Goal: Task Accomplishment & Management: Use online tool/utility

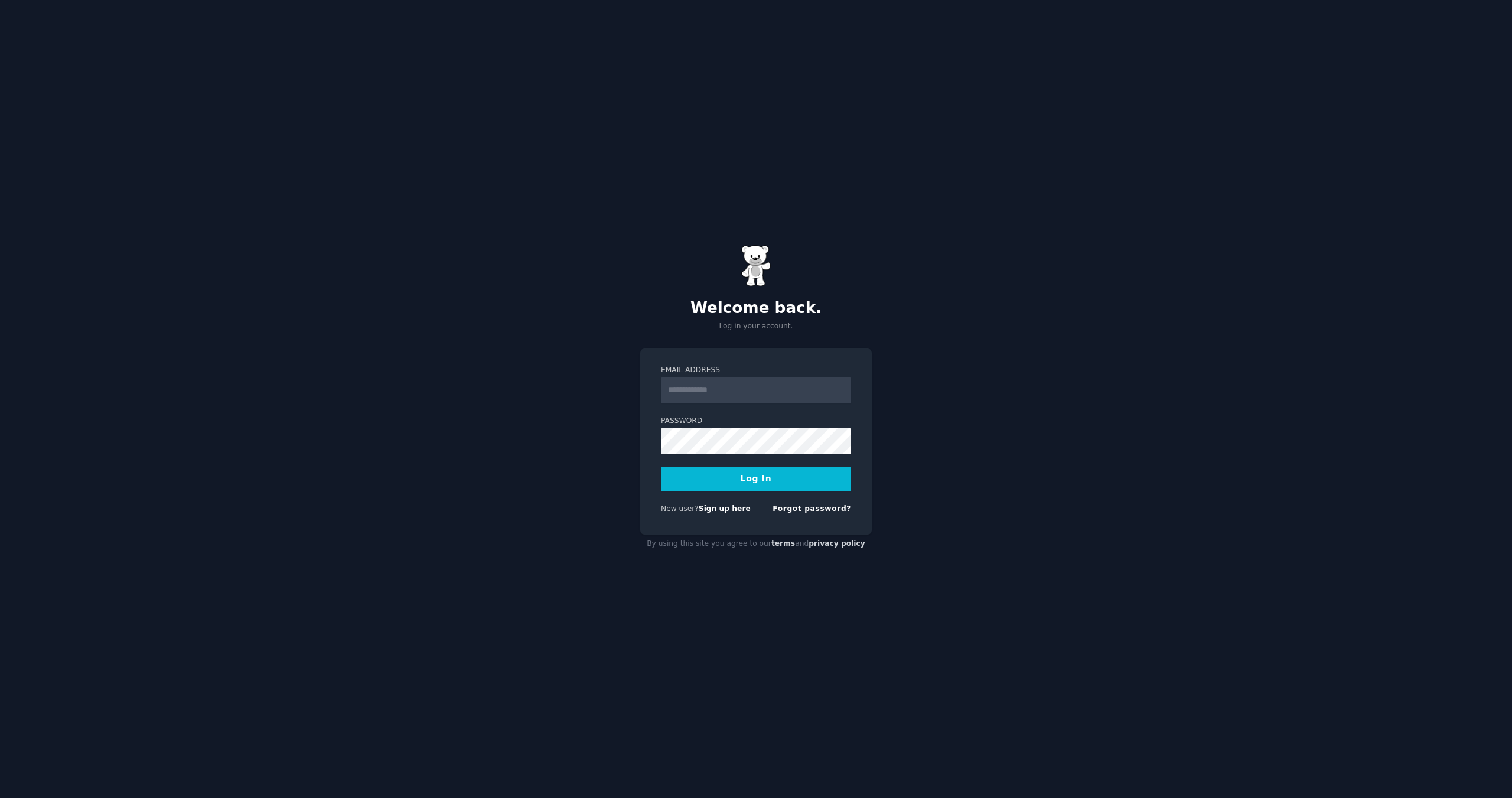
click at [736, 386] on input "Email Address" at bounding box center [756, 390] width 190 height 26
type input "**********"
click at [751, 475] on button "Log In" at bounding box center [756, 479] width 190 height 25
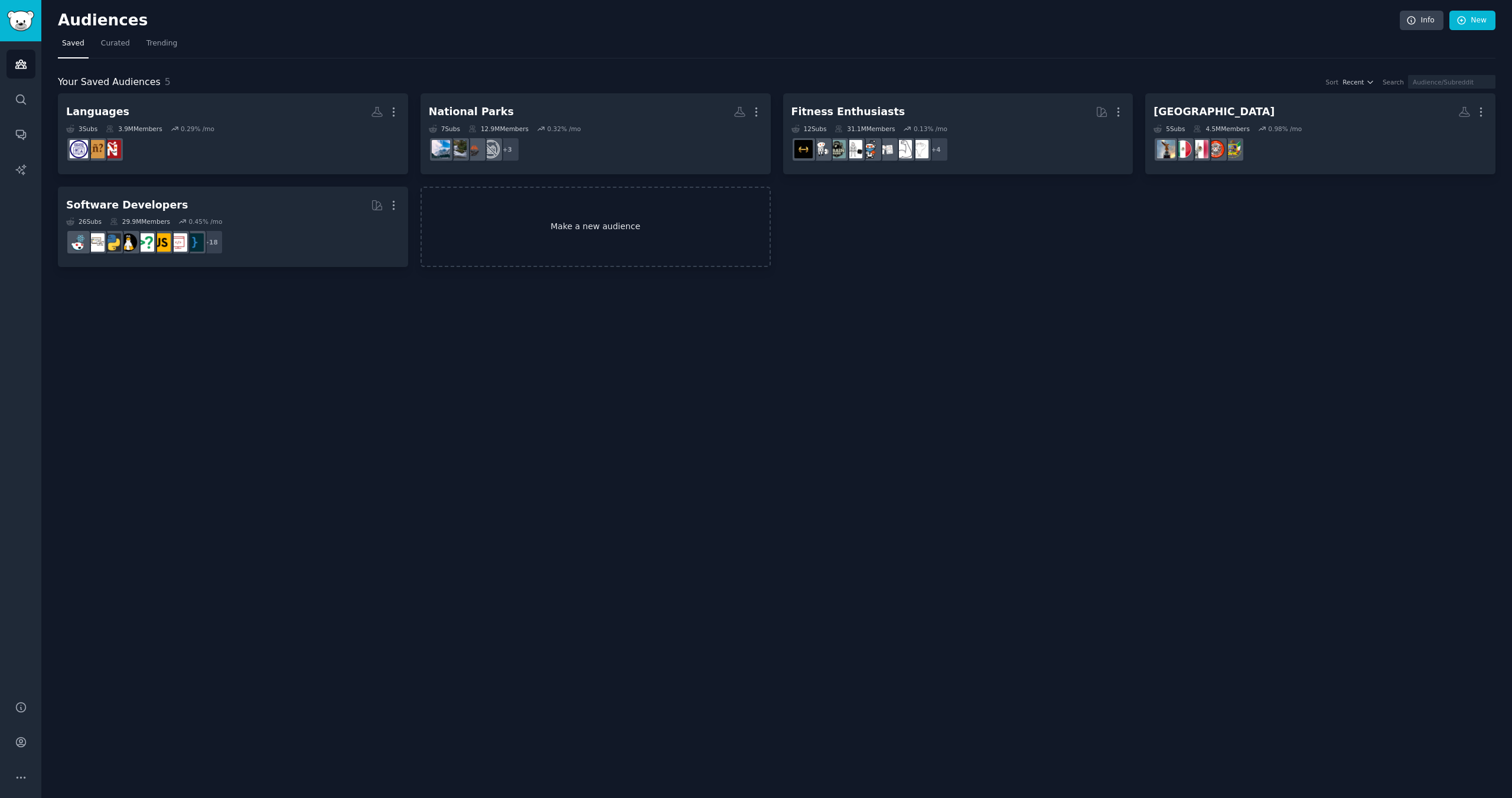
click at [570, 214] on link "Make a new audience" at bounding box center [596, 227] width 350 height 81
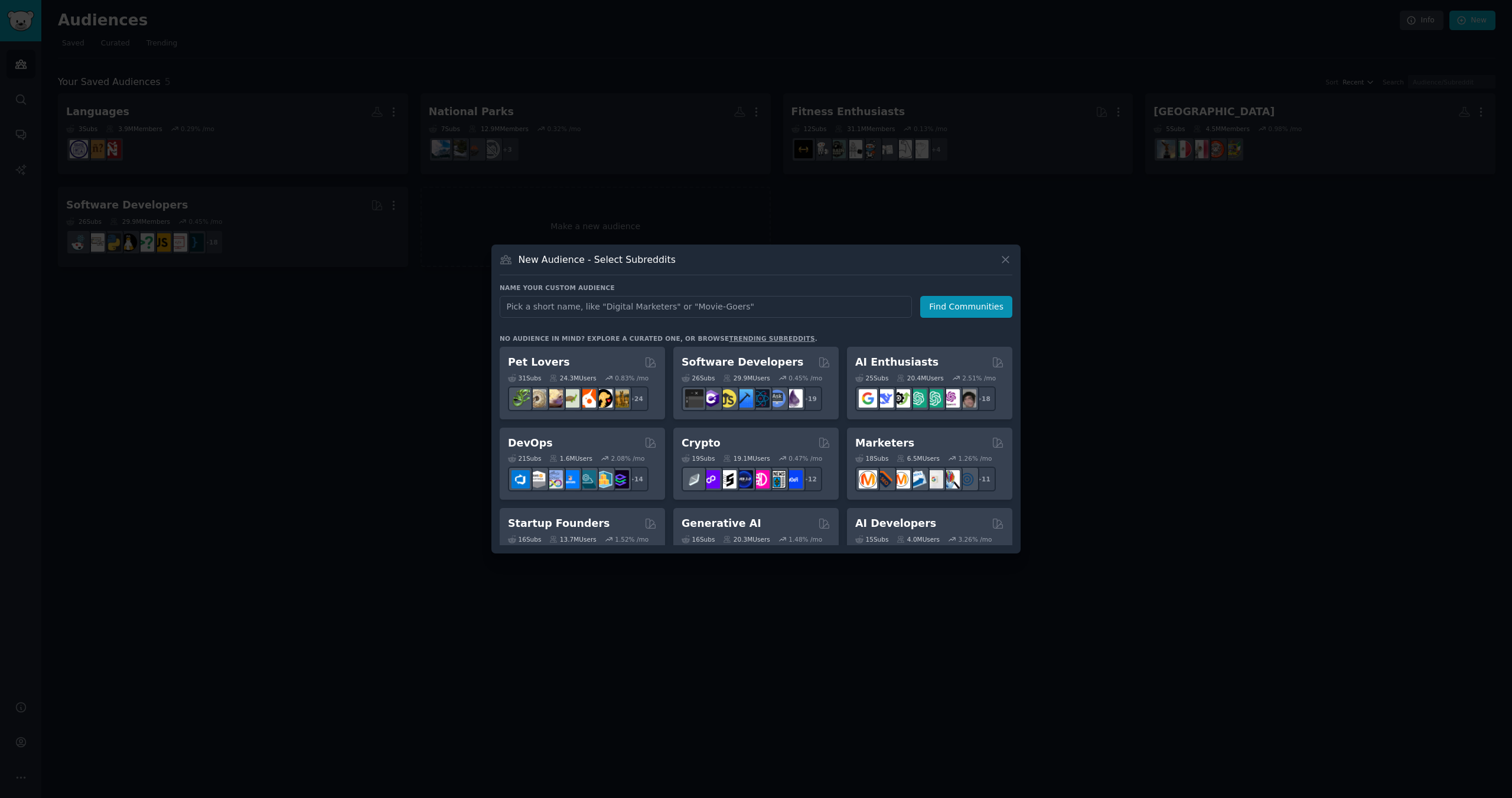
click at [685, 308] on input "text" at bounding box center [706, 307] width 412 height 22
type input "M"
type input "AI"
click at [946, 303] on button "Find Communities" at bounding box center [966, 307] width 92 height 22
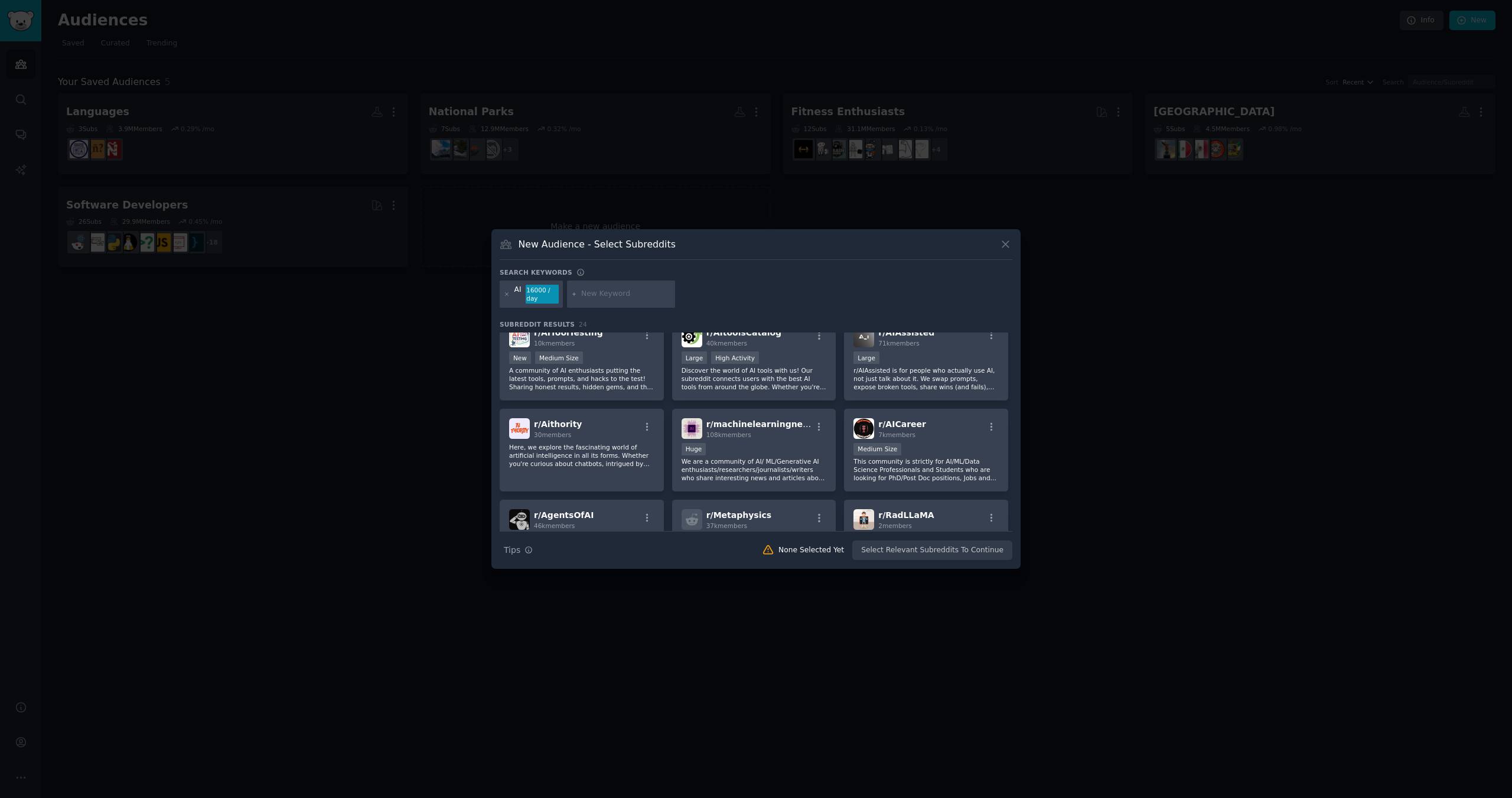
scroll to position [473, 0]
click at [758, 435] on div "108k members" at bounding box center [759, 433] width 106 height 8
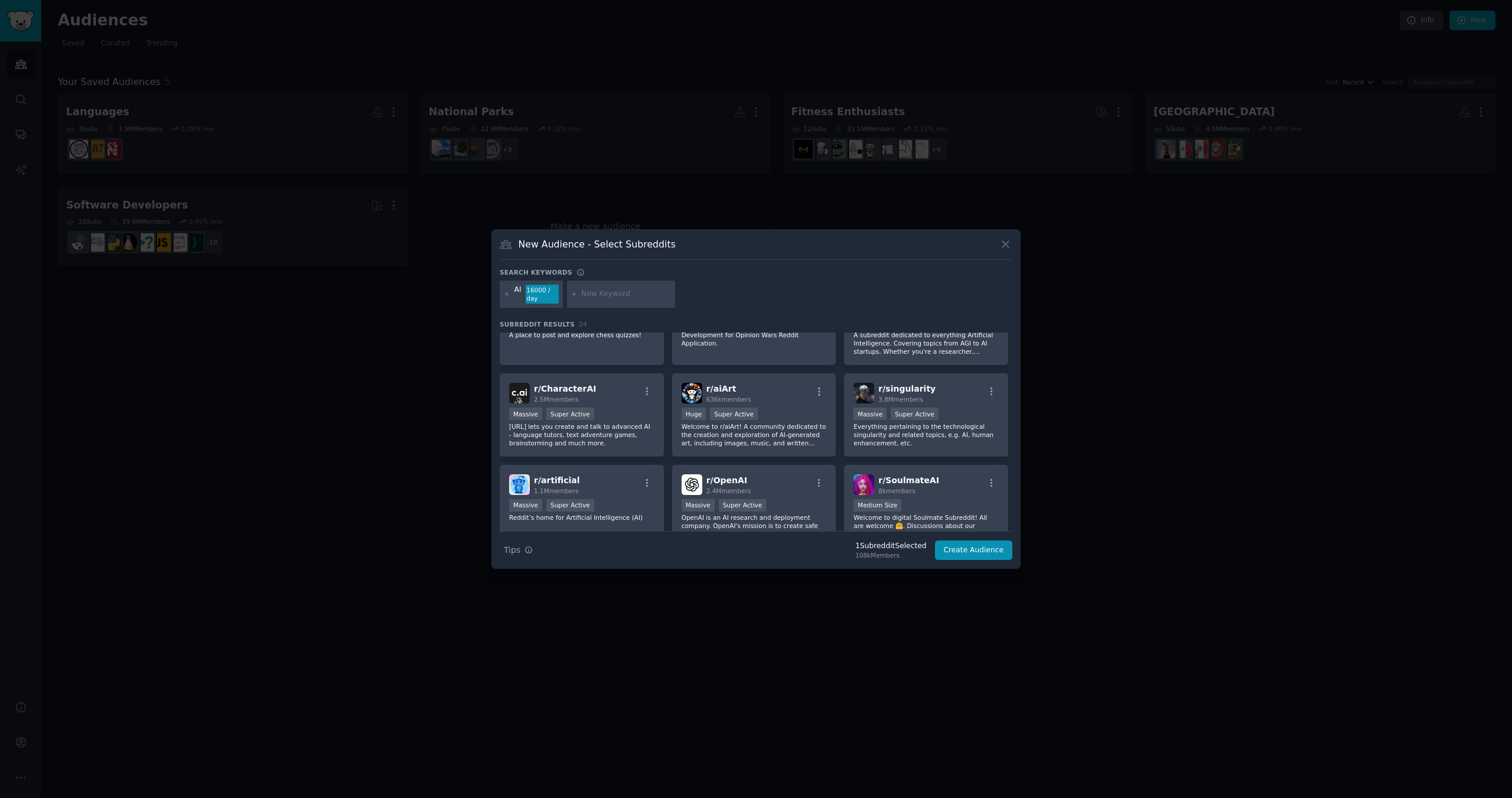
scroll to position [0, 0]
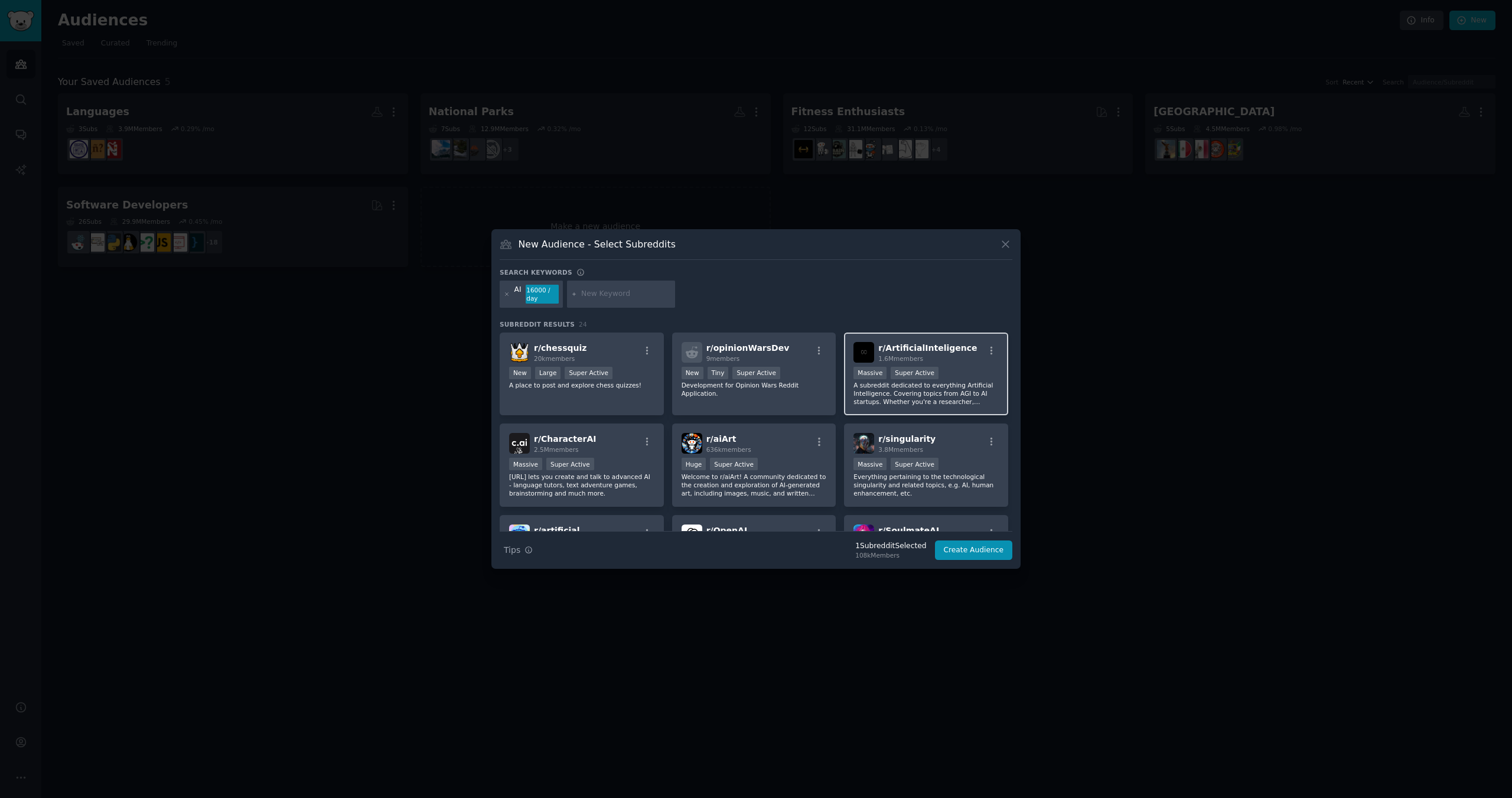
click at [949, 365] on div "r/ ArtificialInteligence 1.6M members Massive Super Active A subreddit dedicate…" at bounding box center [926, 374] width 164 height 83
click at [586, 294] on input "text" at bounding box center [626, 294] width 90 height 11
type input "machine learning"
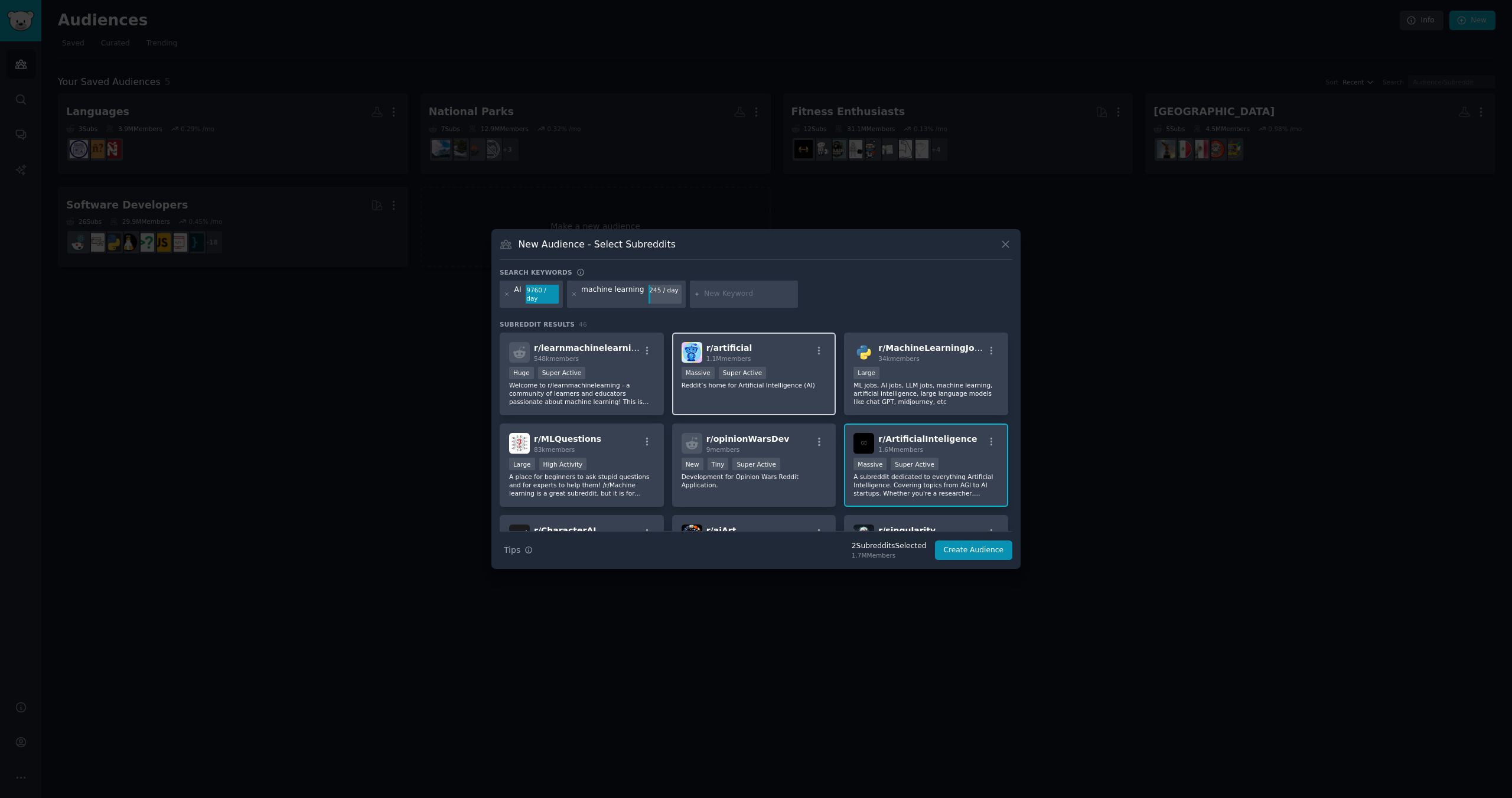
click at [779, 356] on div "r/ artificial 1.1M members" at bounding box center [754, 352] width 145 height 21
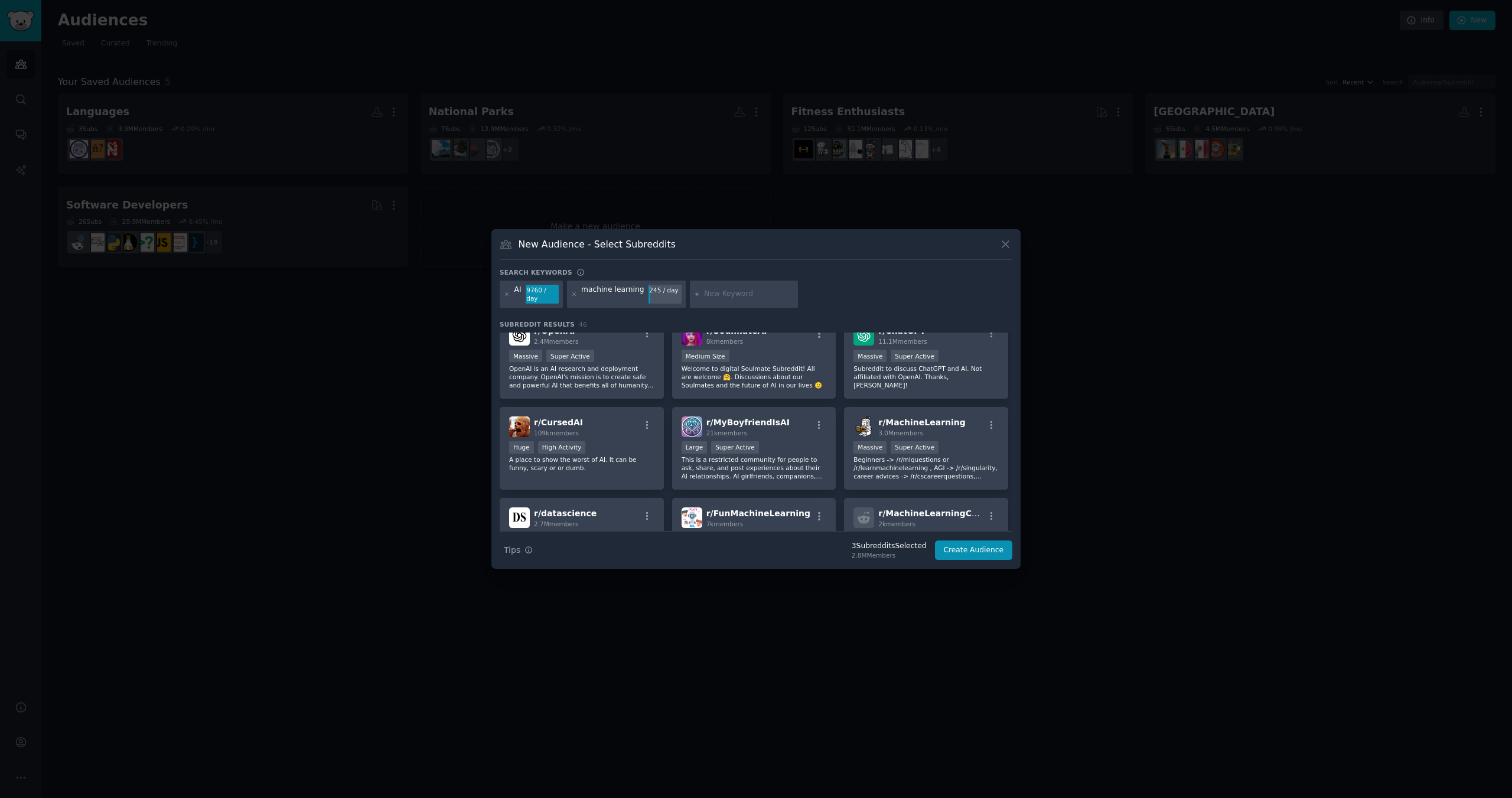
scroll to position [295, 0]
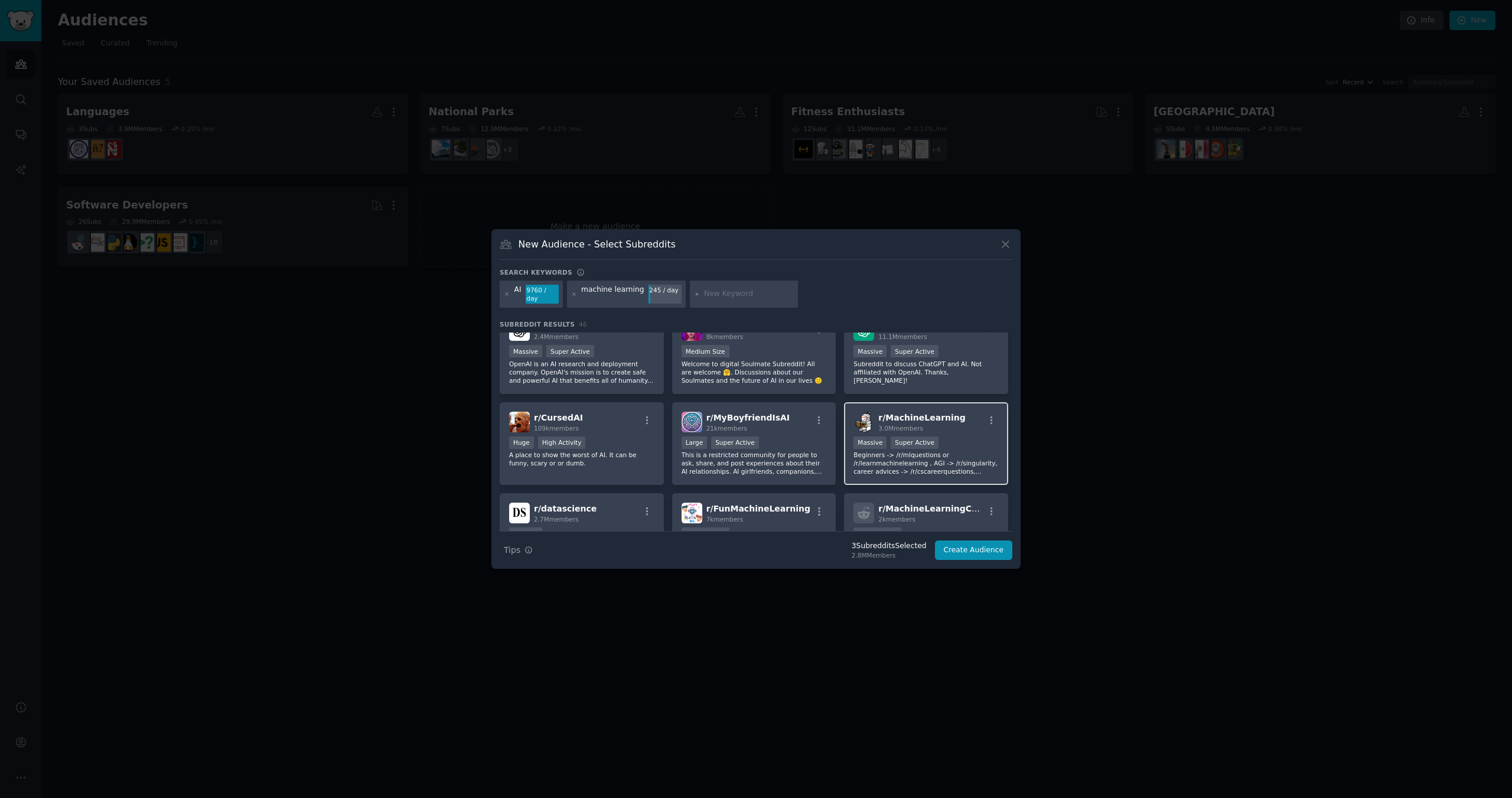
click at [952, 429] on div "r/ MachineLearning 3.0M members >= 95th percentile for submissions / day Massiv…" at bounding box center [926, 443] width 164 height 83
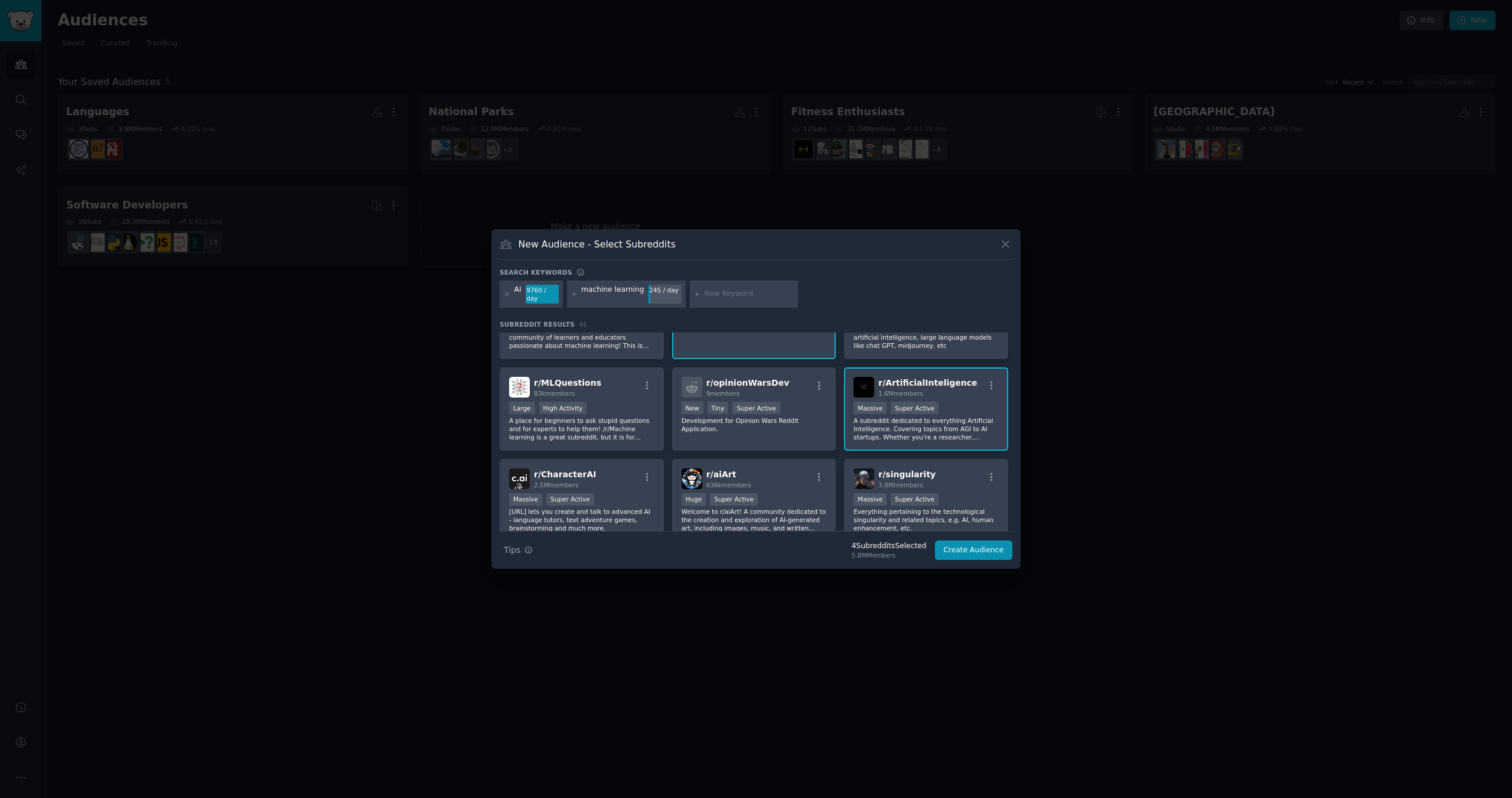
scroll to position [0, 0]
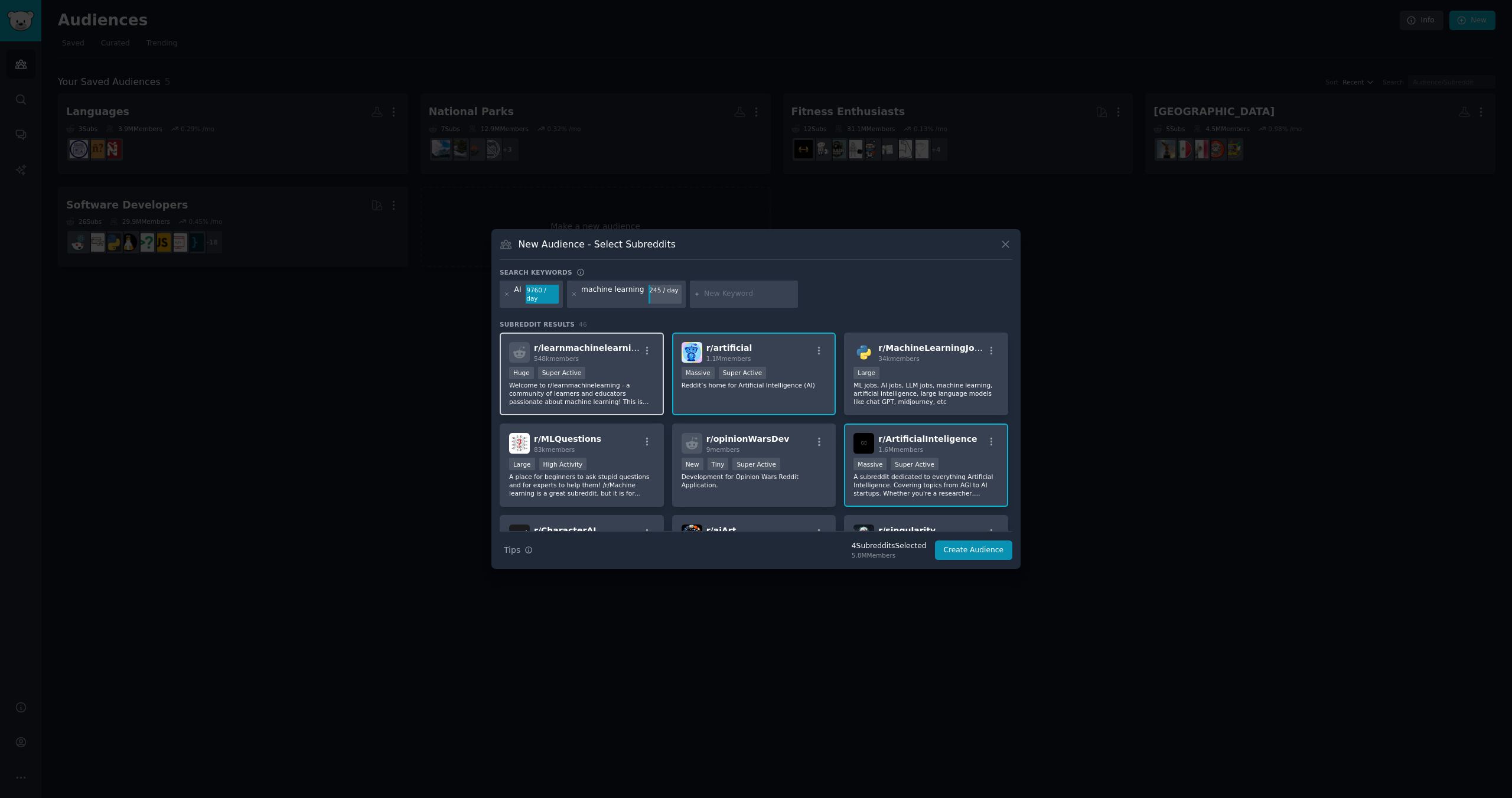
click at [605, 393] on p "Welcome to r/learnmachinelearning - a community of learners and educators passi…" at bounding box center [581, 393] width 145 height 25
click at [617, 467] on div "Large High Activity" at bounding box center [581, 465] width 145 height 15
click at [964, 543] on button "Create Audience" at bounding box center [974, 550] width 78 height 20
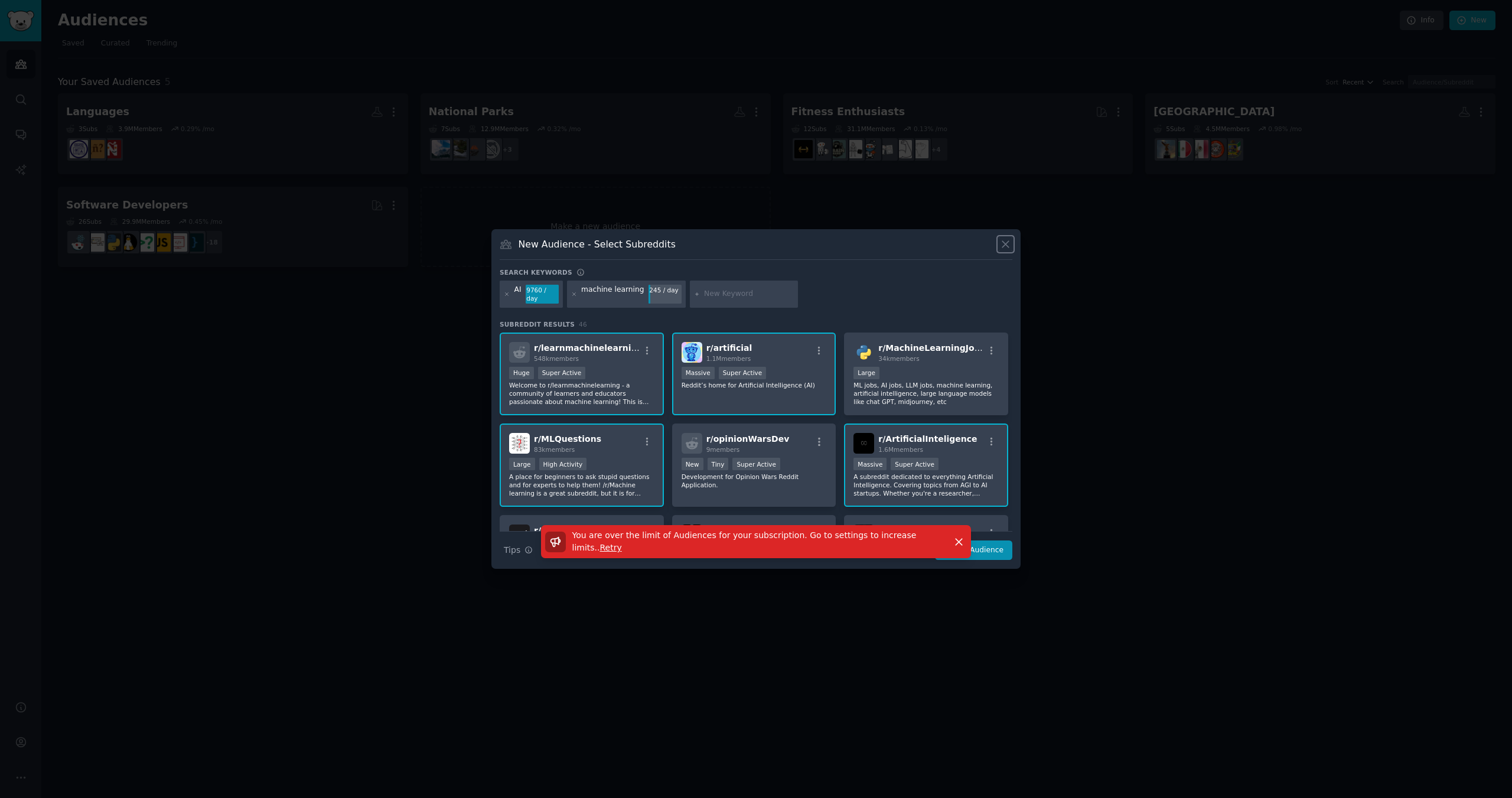
click at [1010, 246] on icon at bounding box center [1005, 244] width 12 height 12
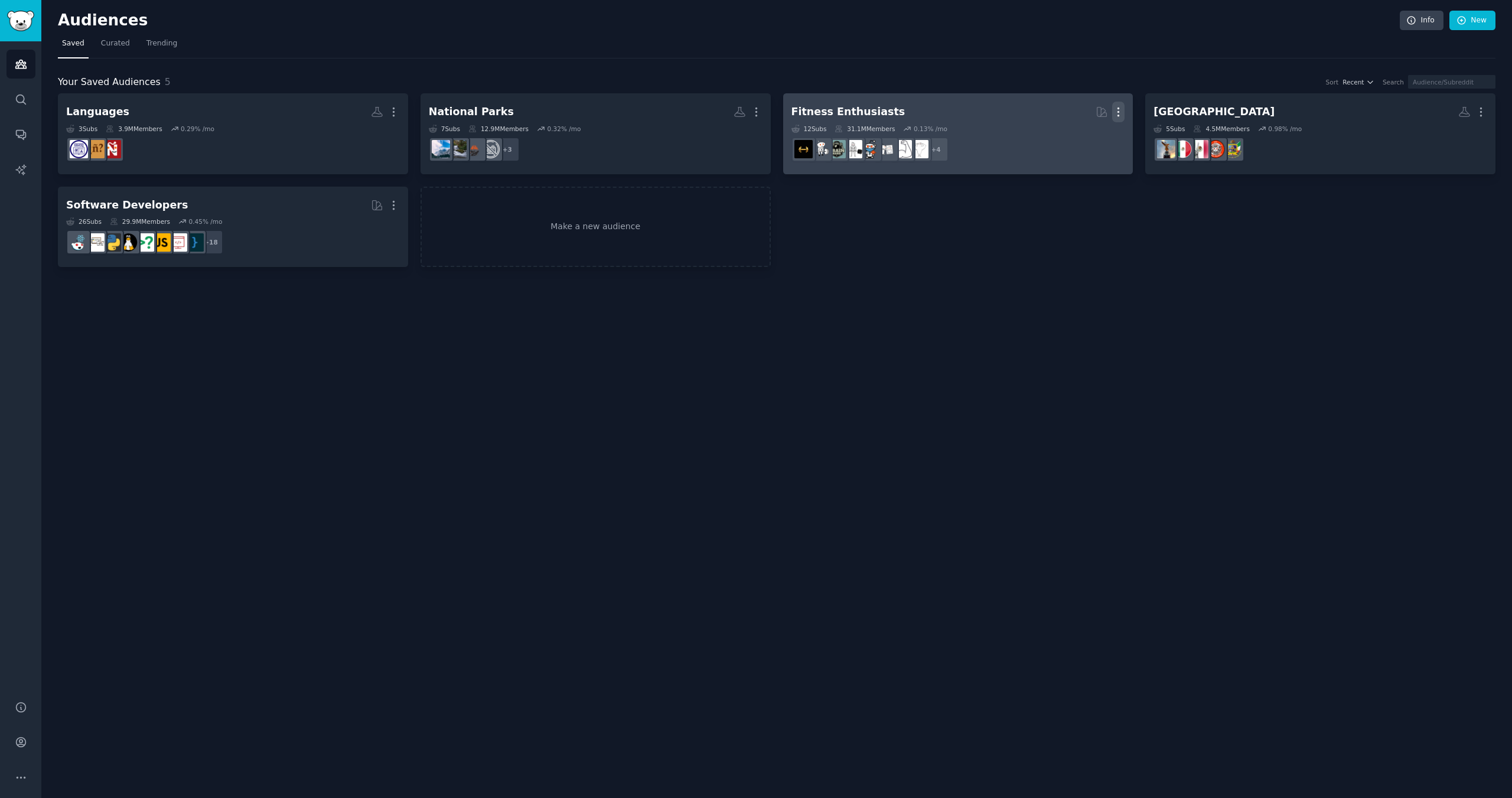
click at [1123, 108] on icon "button" at bounding box center [1118, 112] width 12 height 12
click at [1101, 127] on div "Delete" at bounding box center [1078, 137] width 56 height 25
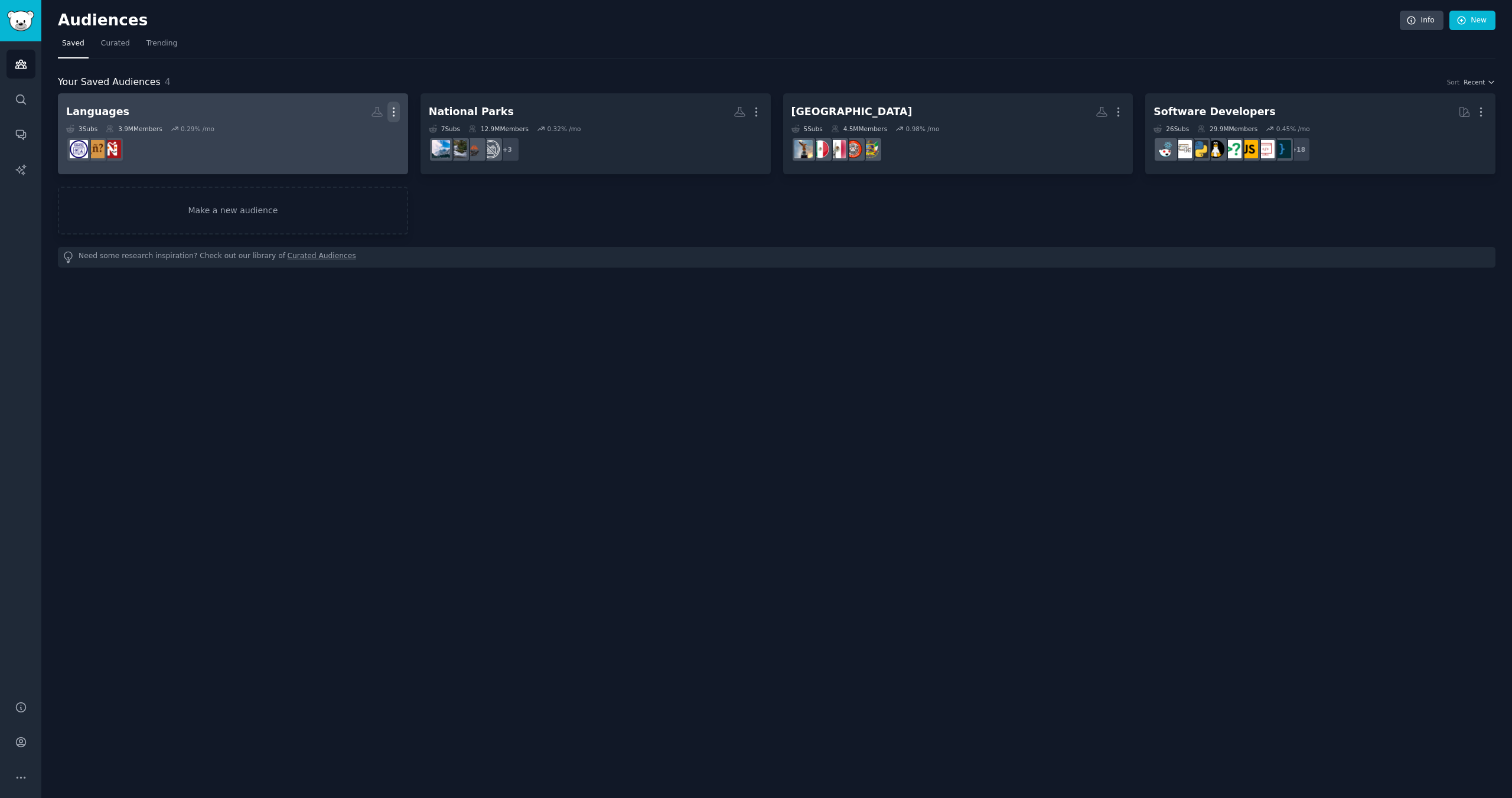
click at [393, 113] on icon "button" at bounding box center [393, 112] width 1 height 8
click at [355, 138] on p "Delete" at bounding box center [361, 137] width 27 height 12
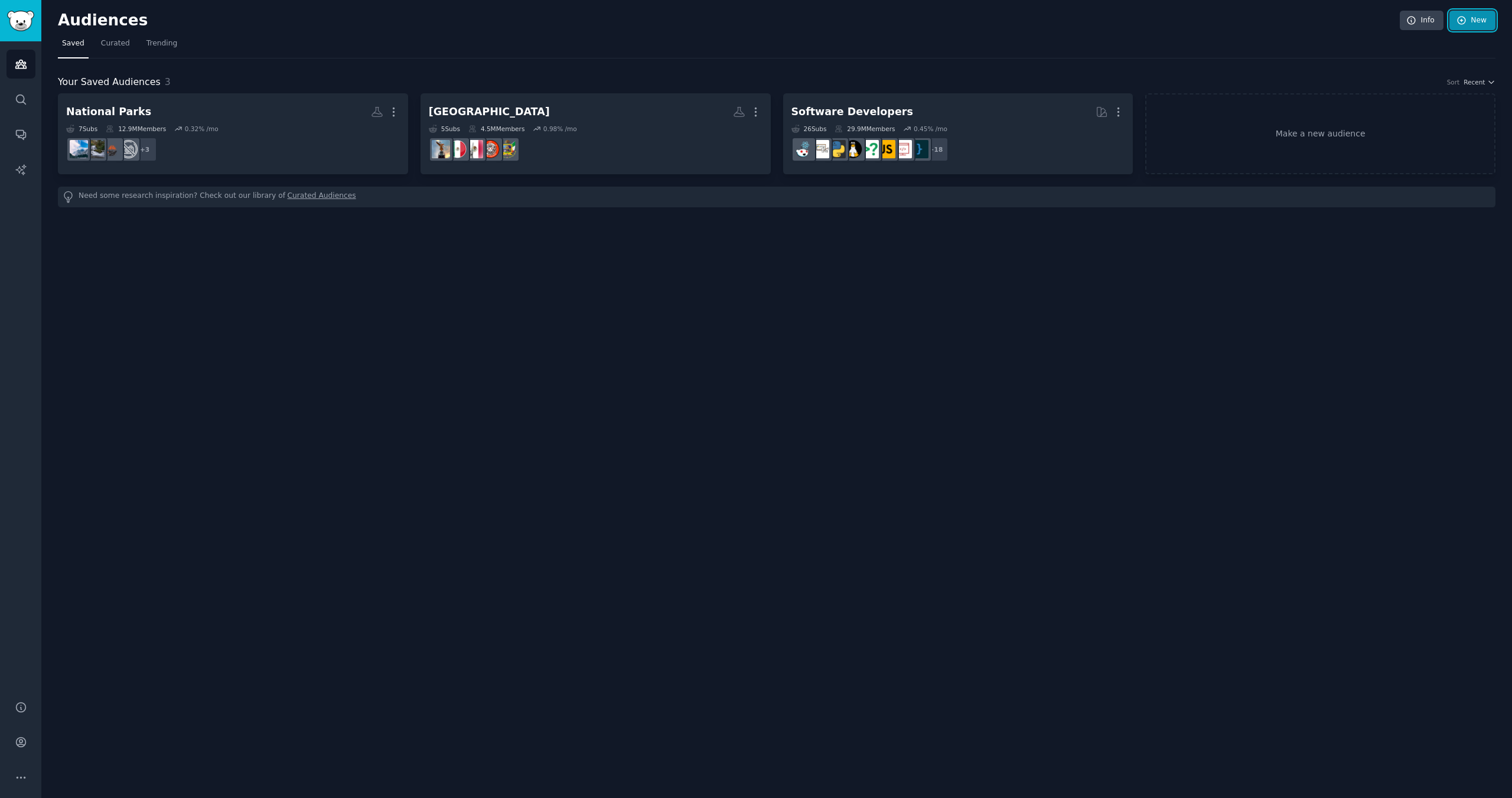
click at [1490, 19] on link "New" at bounding box center [1472, 21] width 46 height 20
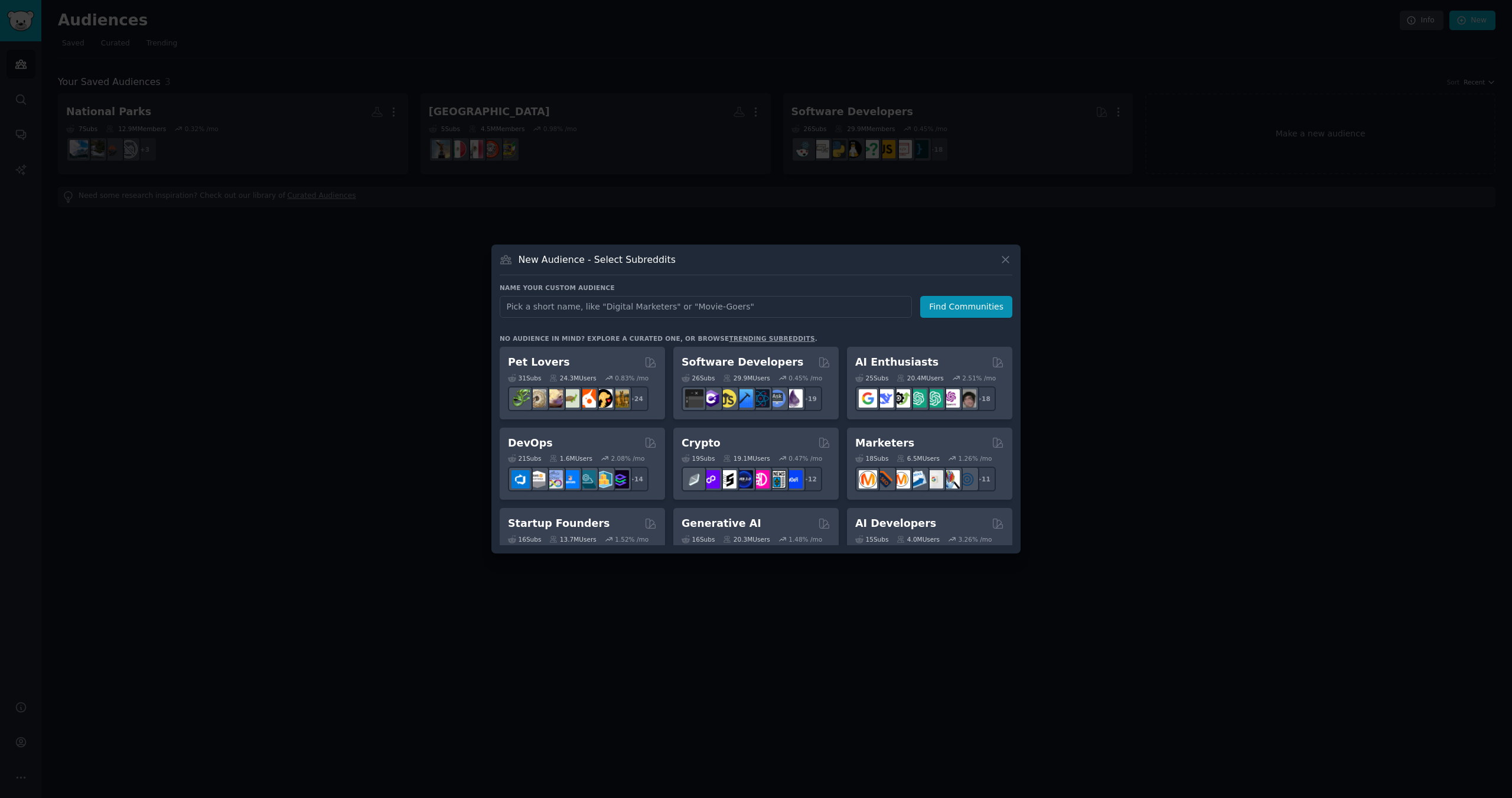
click at [813, 299] on input "text" at bounding box center [706, 307] width 412 height 22
type input "AI"
click at [993, 297] on button "Find Communities" at bounding box center [966, 307] width 92 height 22
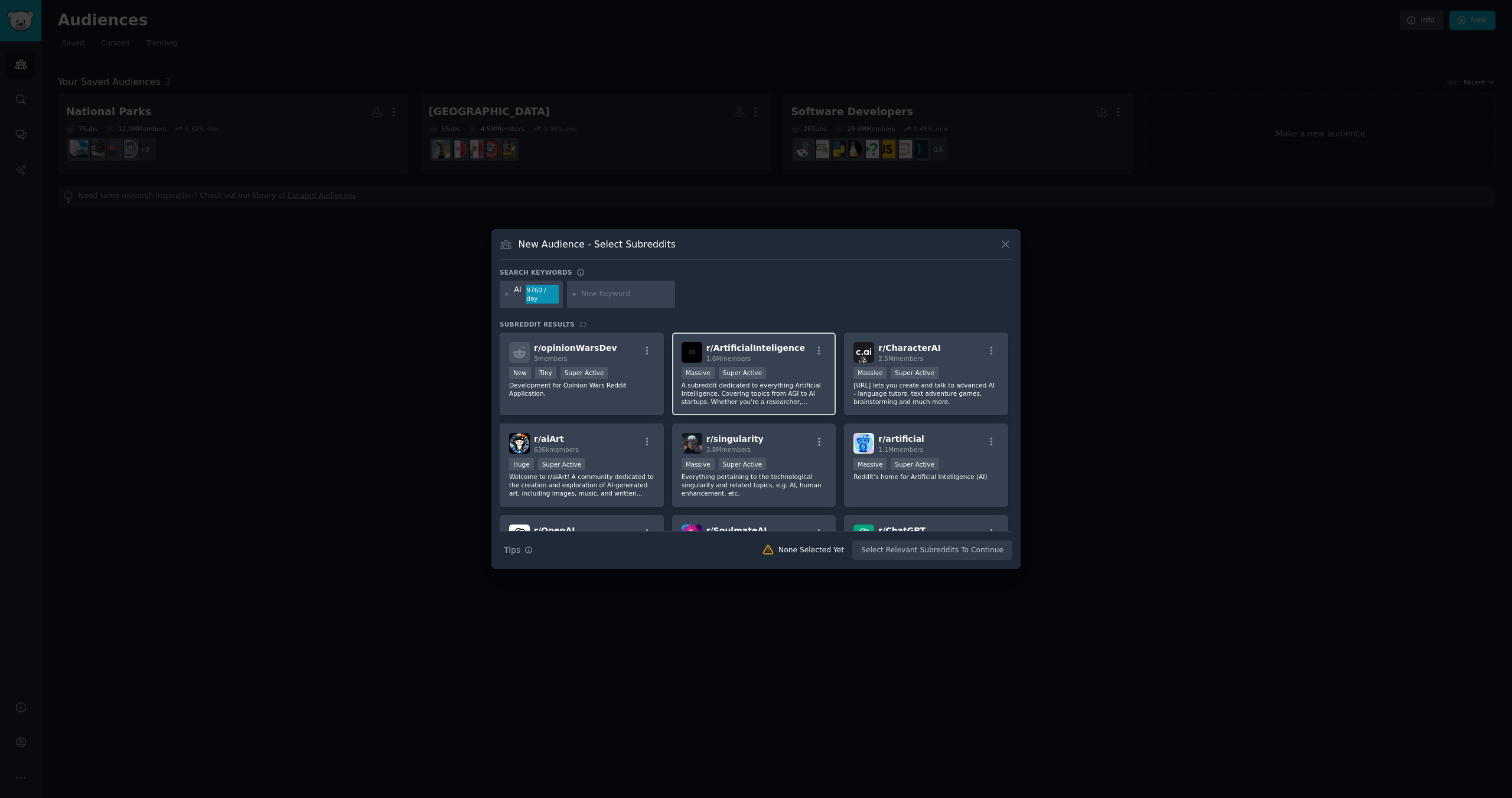
click at [797, 375] on div "Massive Super Active" at bounding box center [754, 374] width 145 height 15
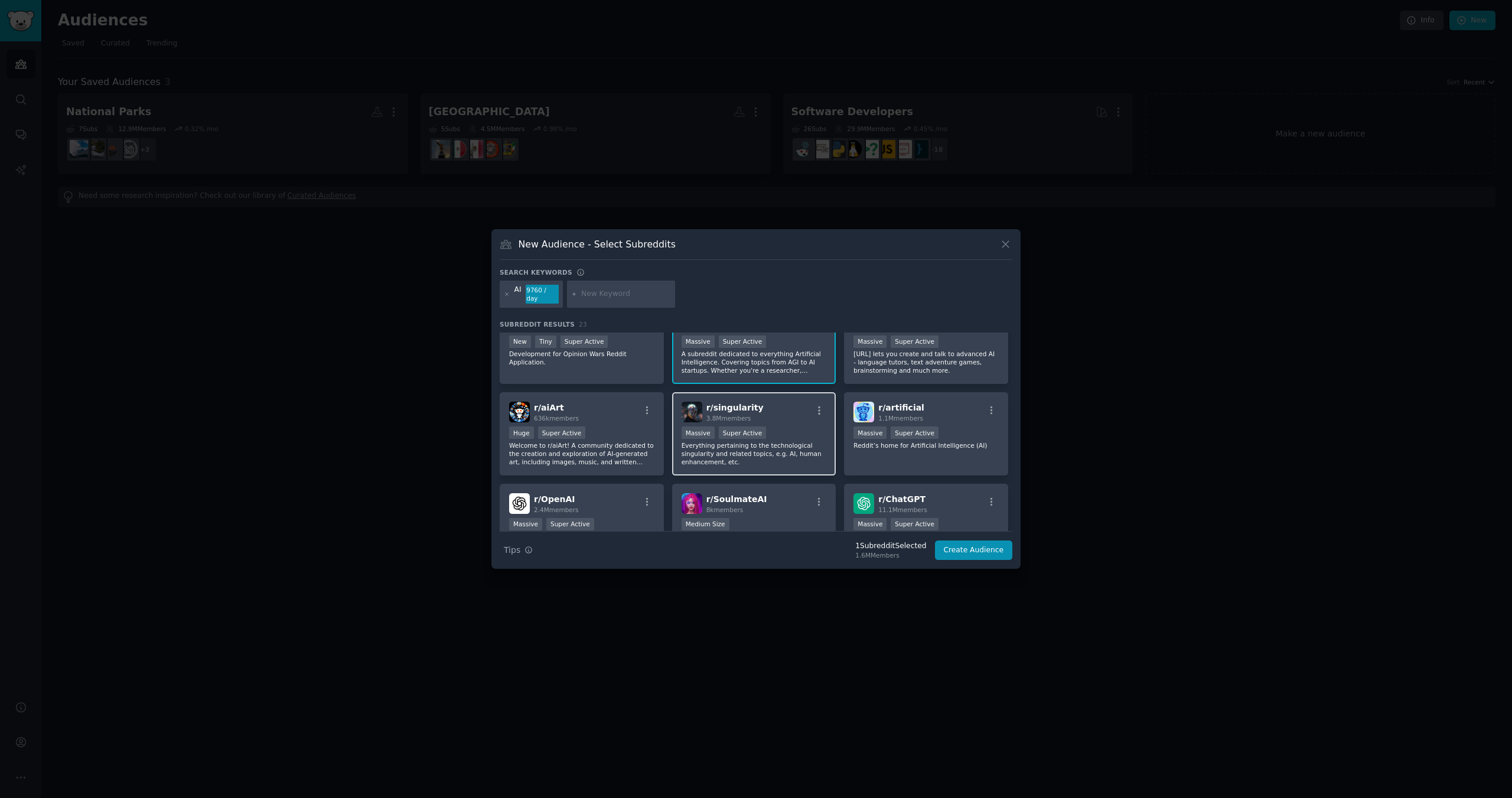
scroll to position [59, 0]
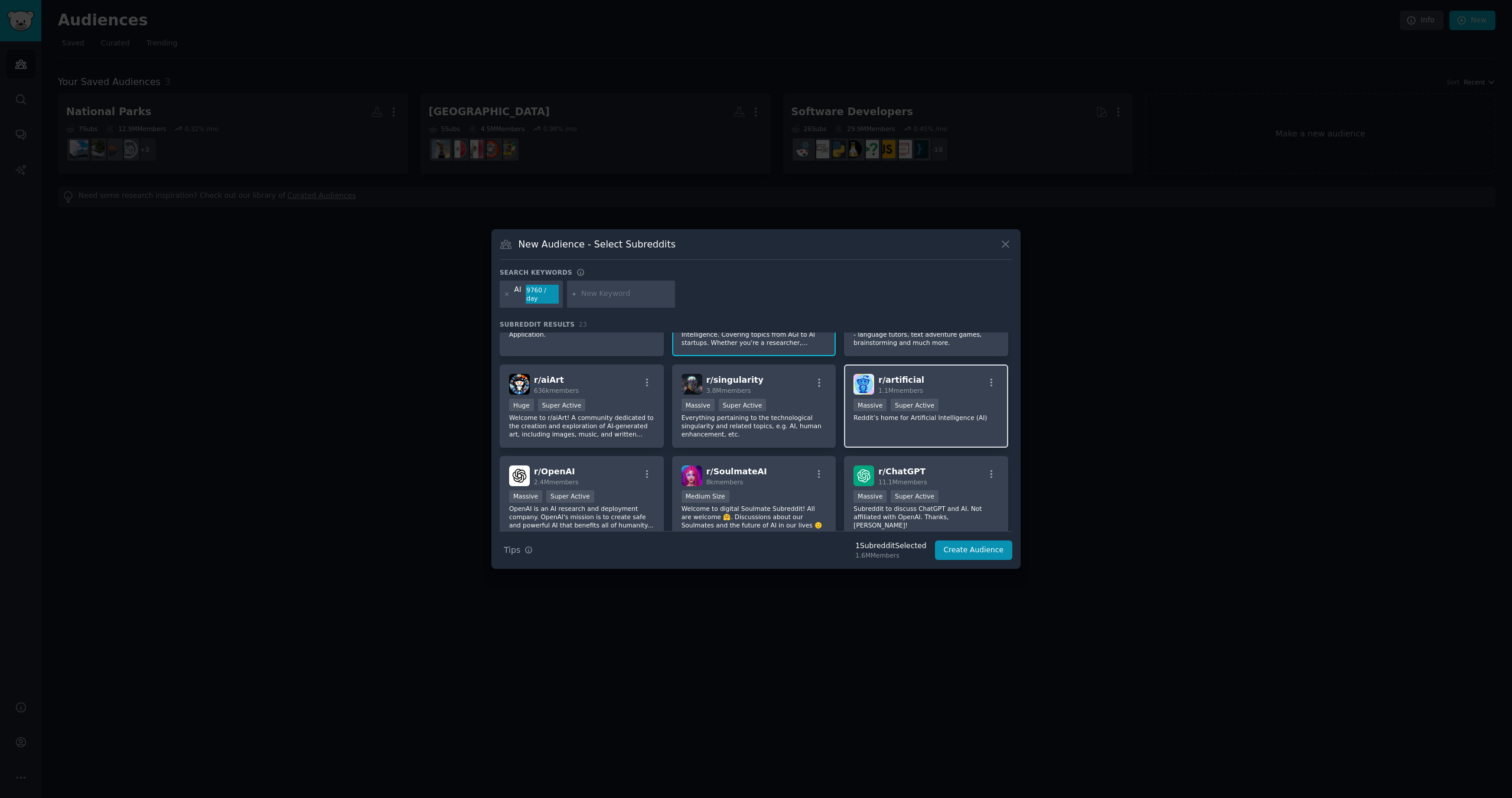
click at [958, 424] on div "r/ artificial 1.1M members >= 95th percentile for submissions / day Massive Sup…" at bounding box center [926, 405] width 164 height 83
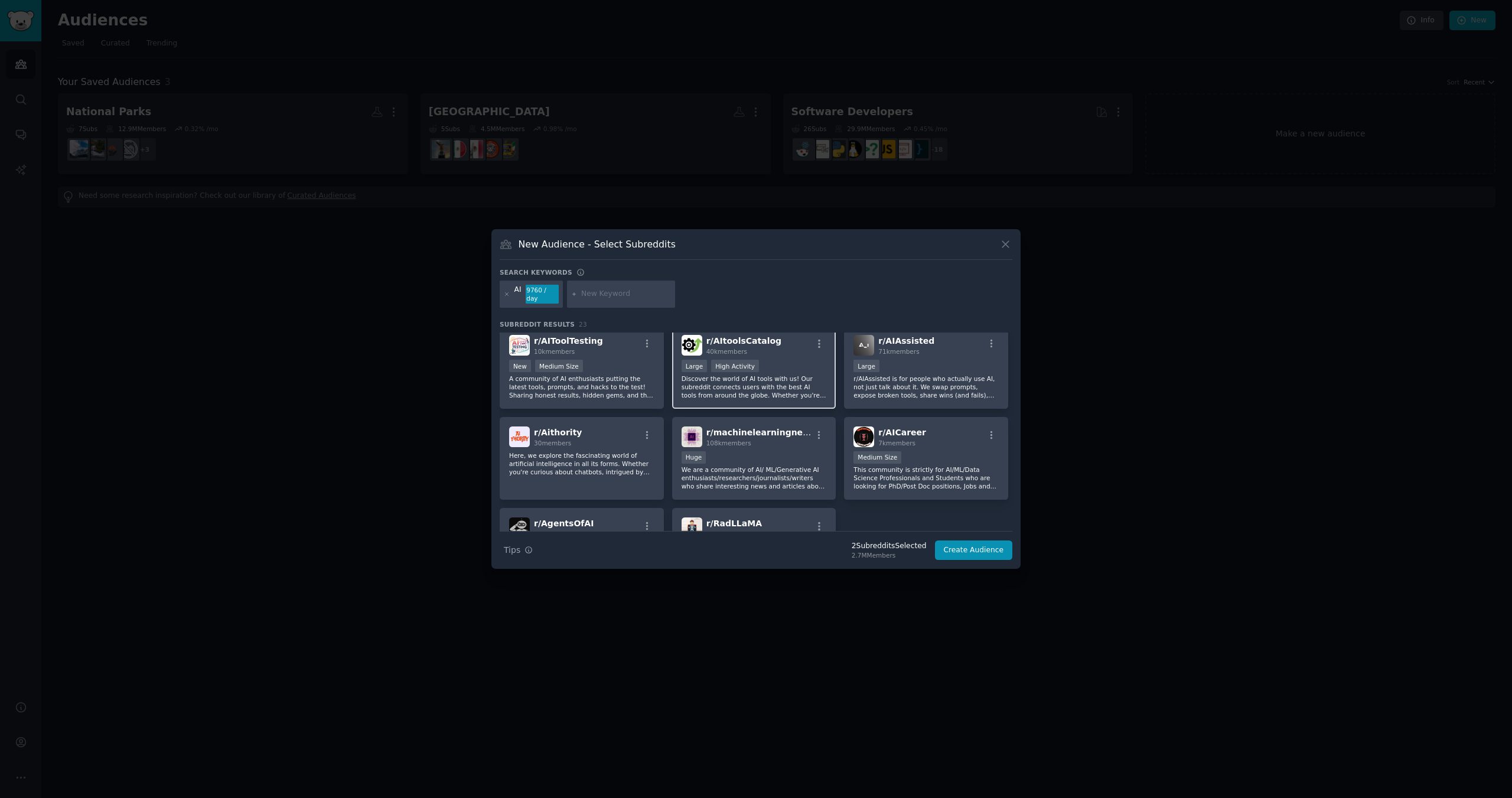
scroll to position [473, 0]
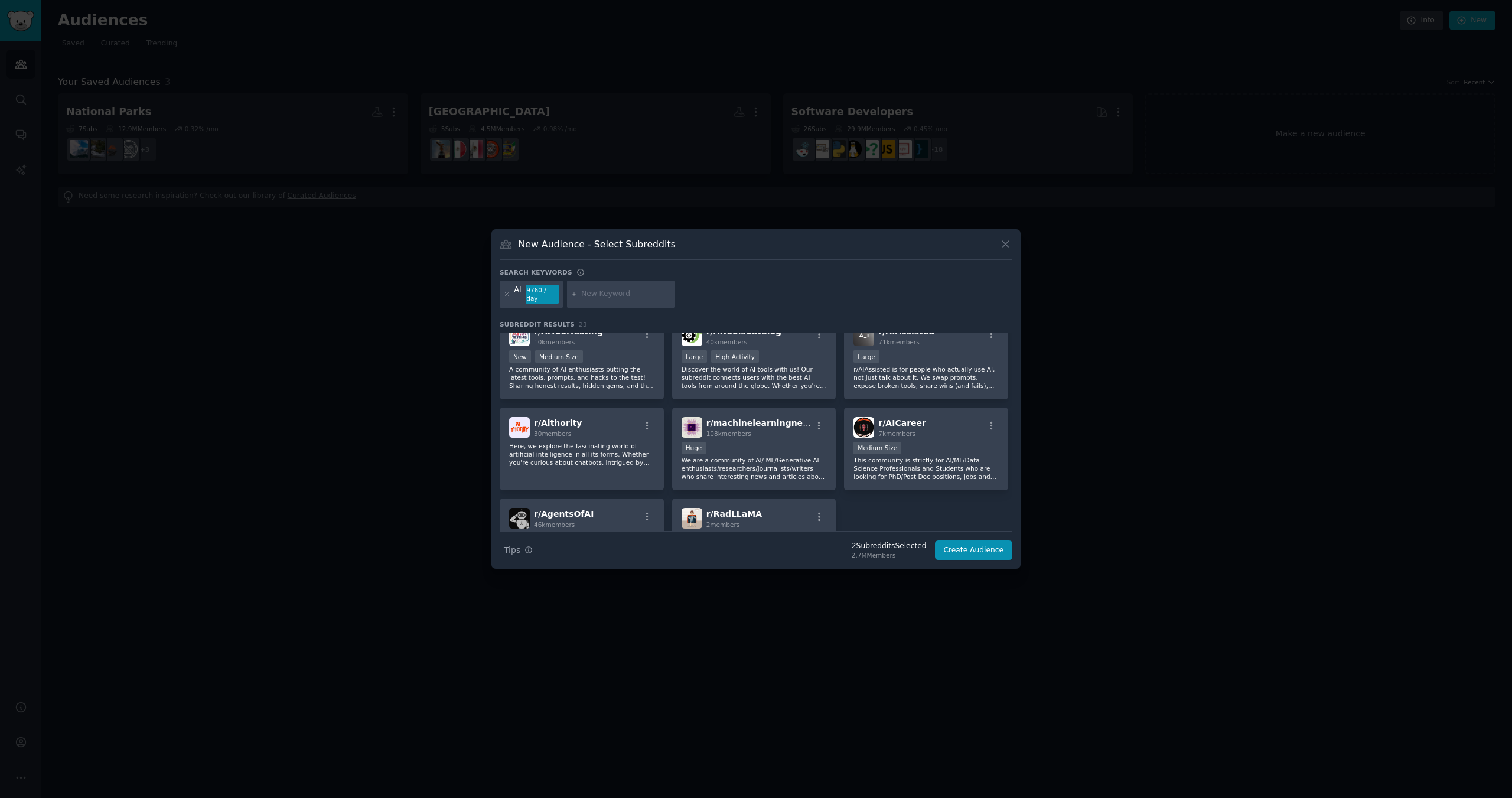
click at [616, 293] on input "text" at bounding box center [626, 294] width 90 height 11
type input "machine learning"
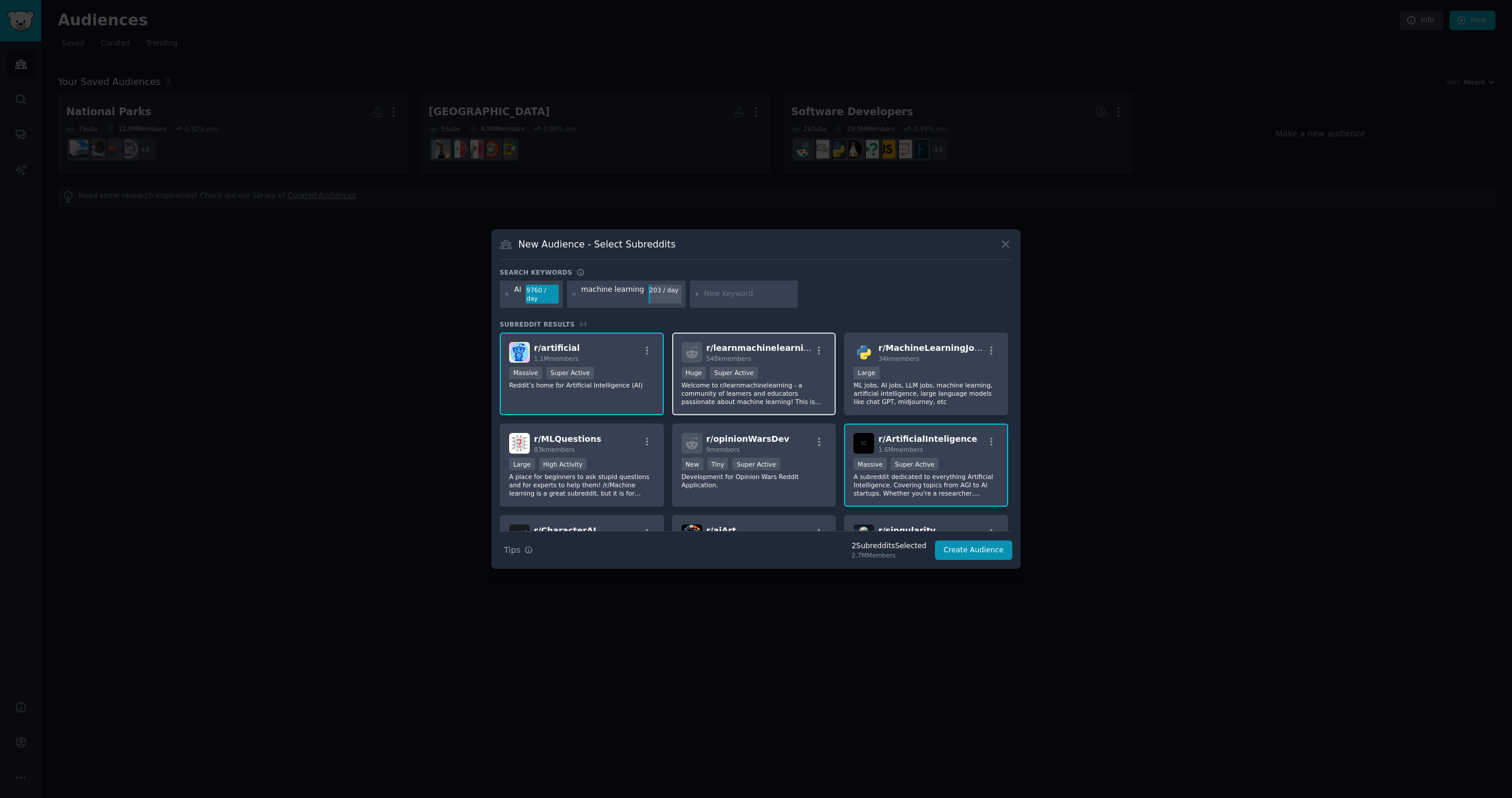
click at [778, 382] on p "Welcome to r/learnmachinelearning - a community of learners and educators passi…" at bounding box center [754, 393] width 145 height 25
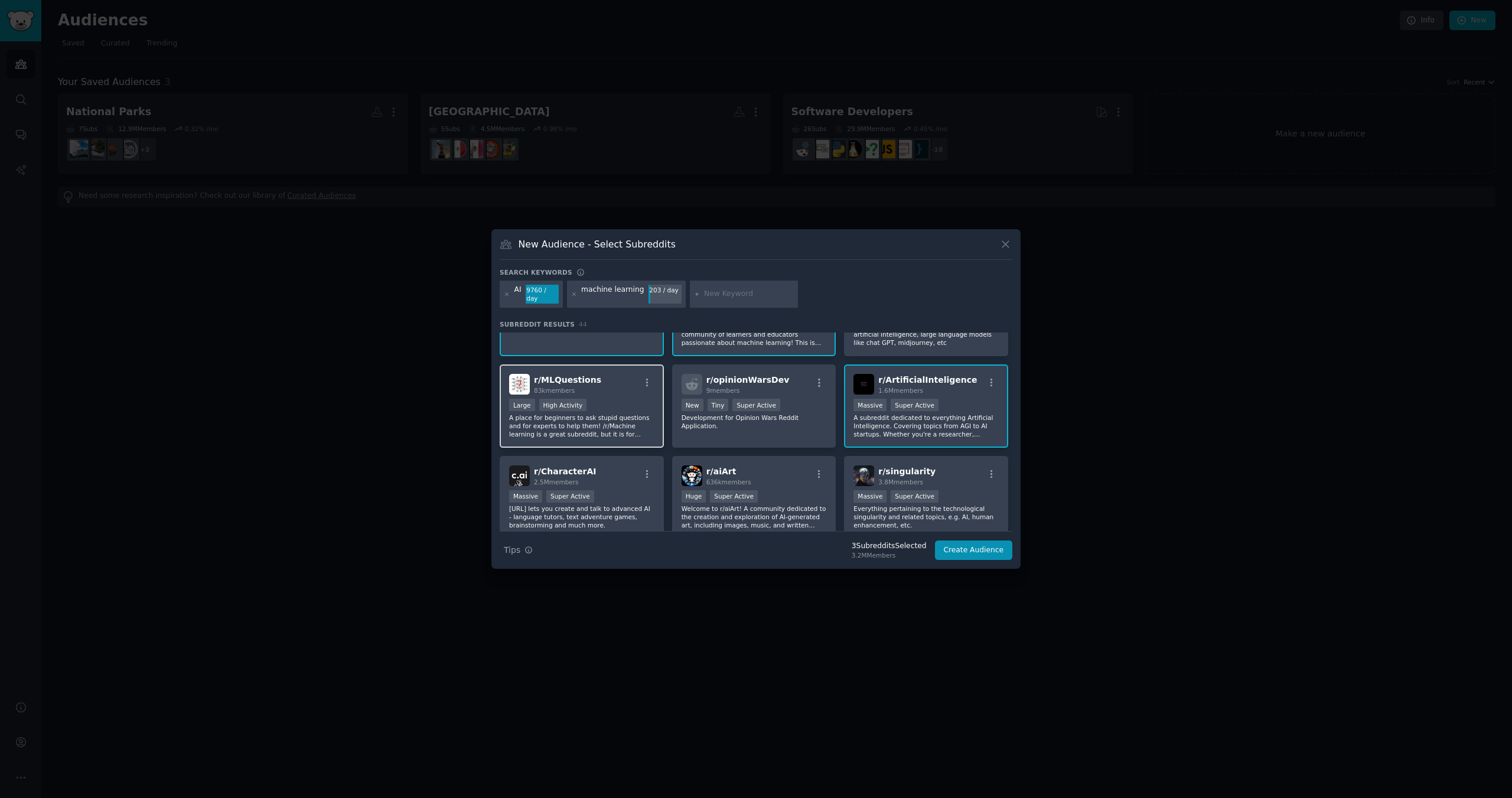
click at [622, 394] on div "r/ MLQuestions 83k members Large High Activity A place for beginners to ask stu…" at bounding box center [582, 405] width 164 height 83
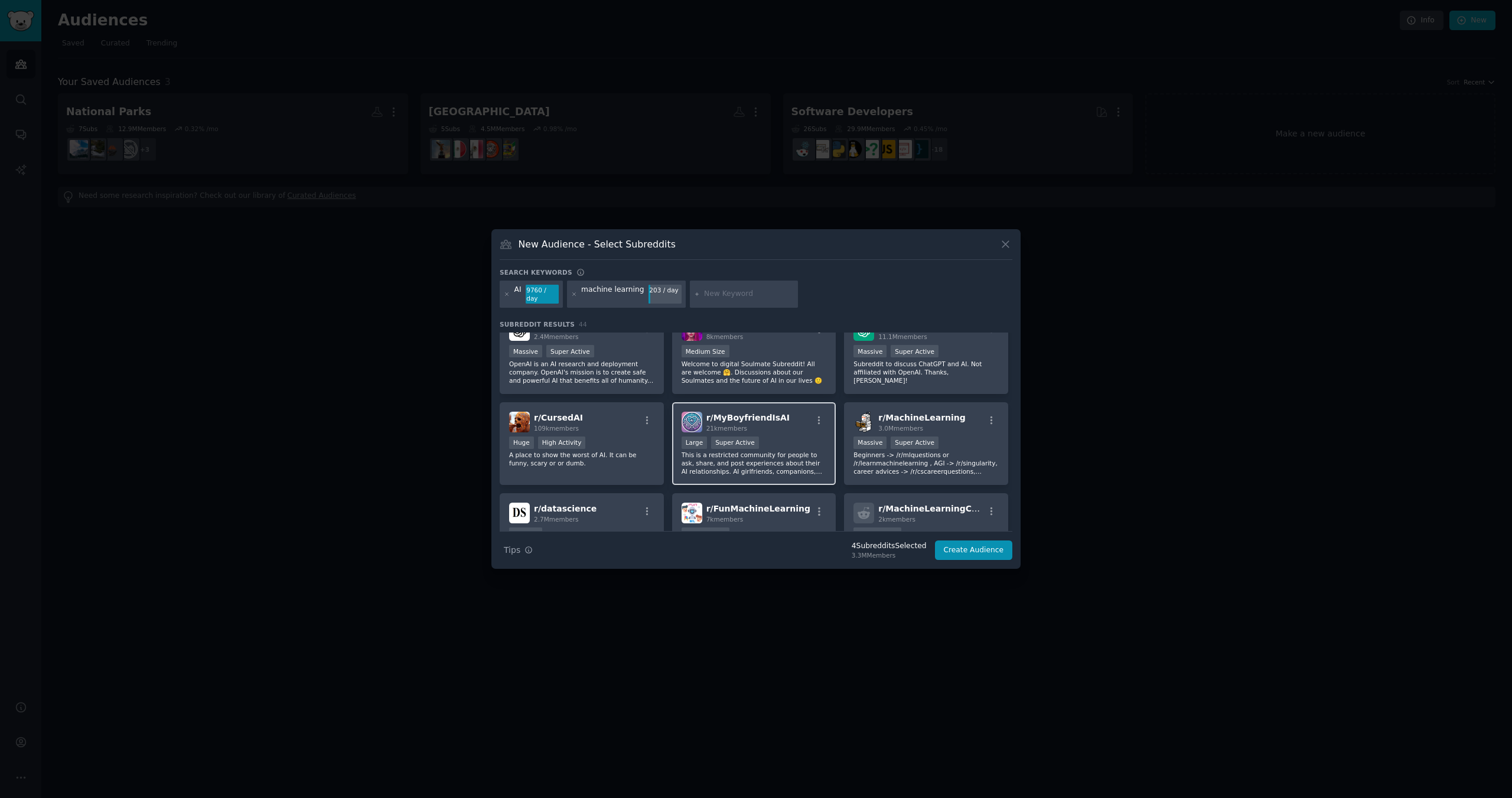
scroll to position [354, 0]
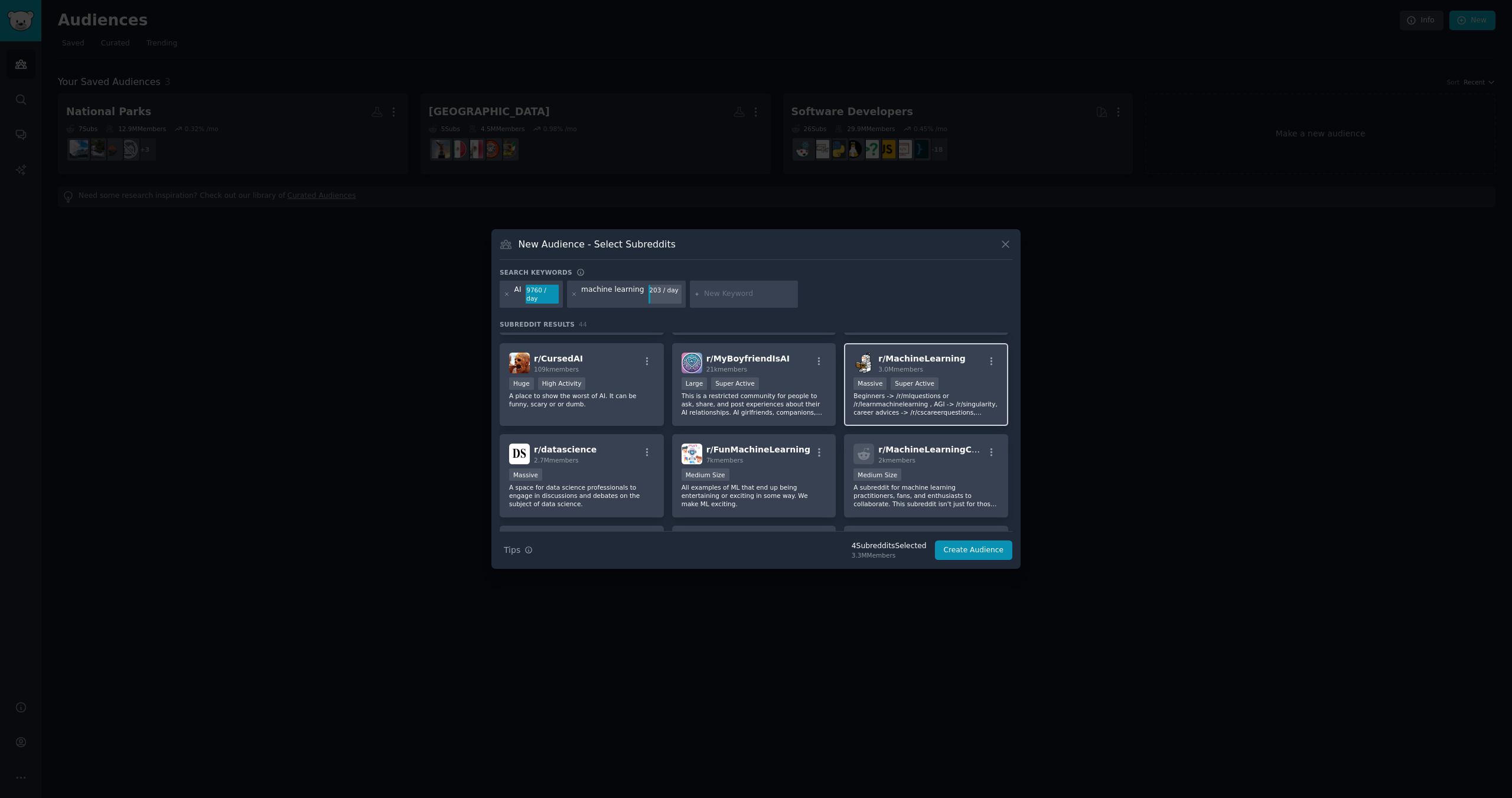
click at [952, 393] on p "Beginners -> /r/mlquestions or /r/learnmachinelearning , AGI -> /r/singularity,…" at bounding box center [925, 404] width 145 height 25
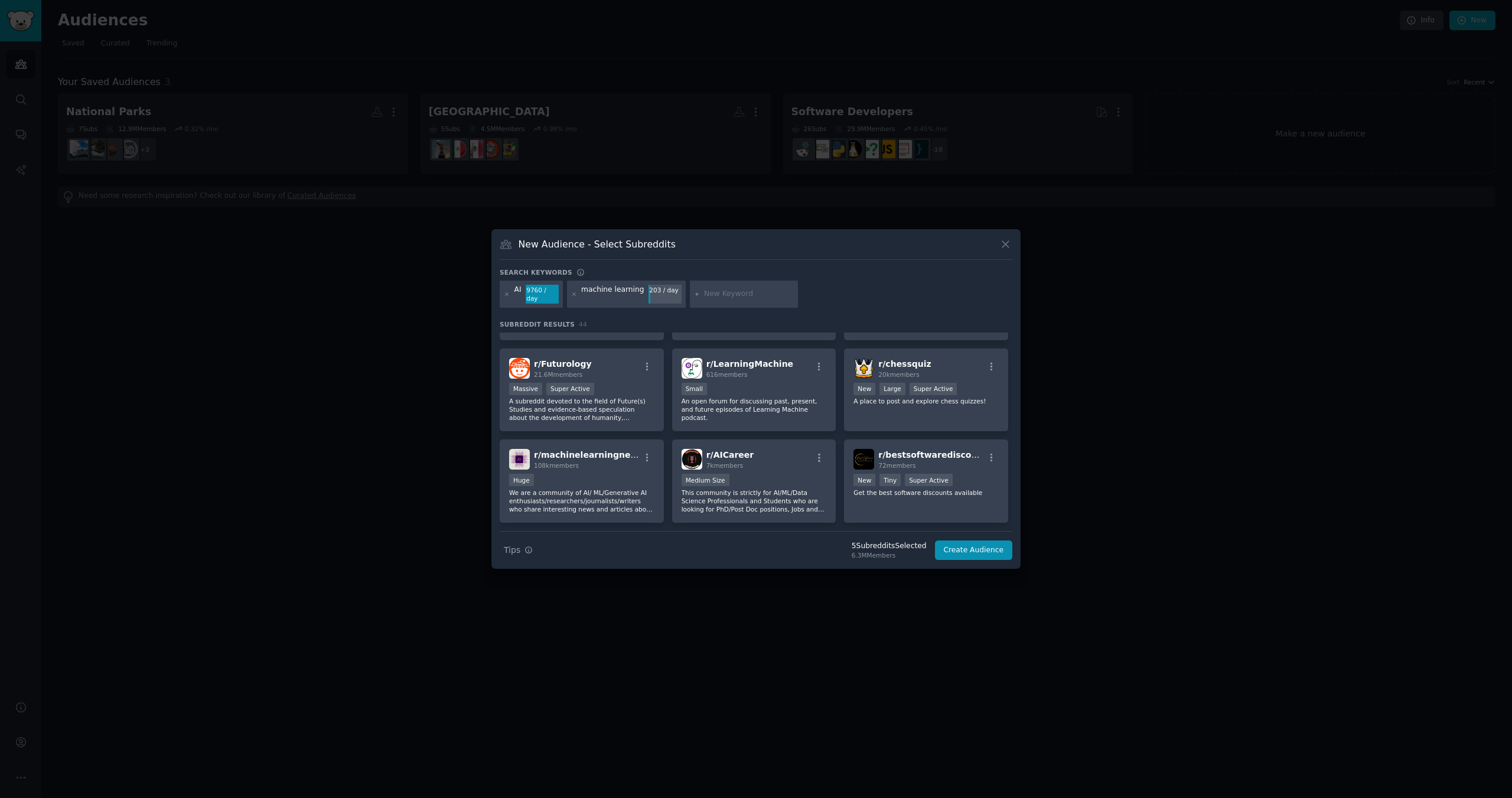
scroll to position [591, 0]
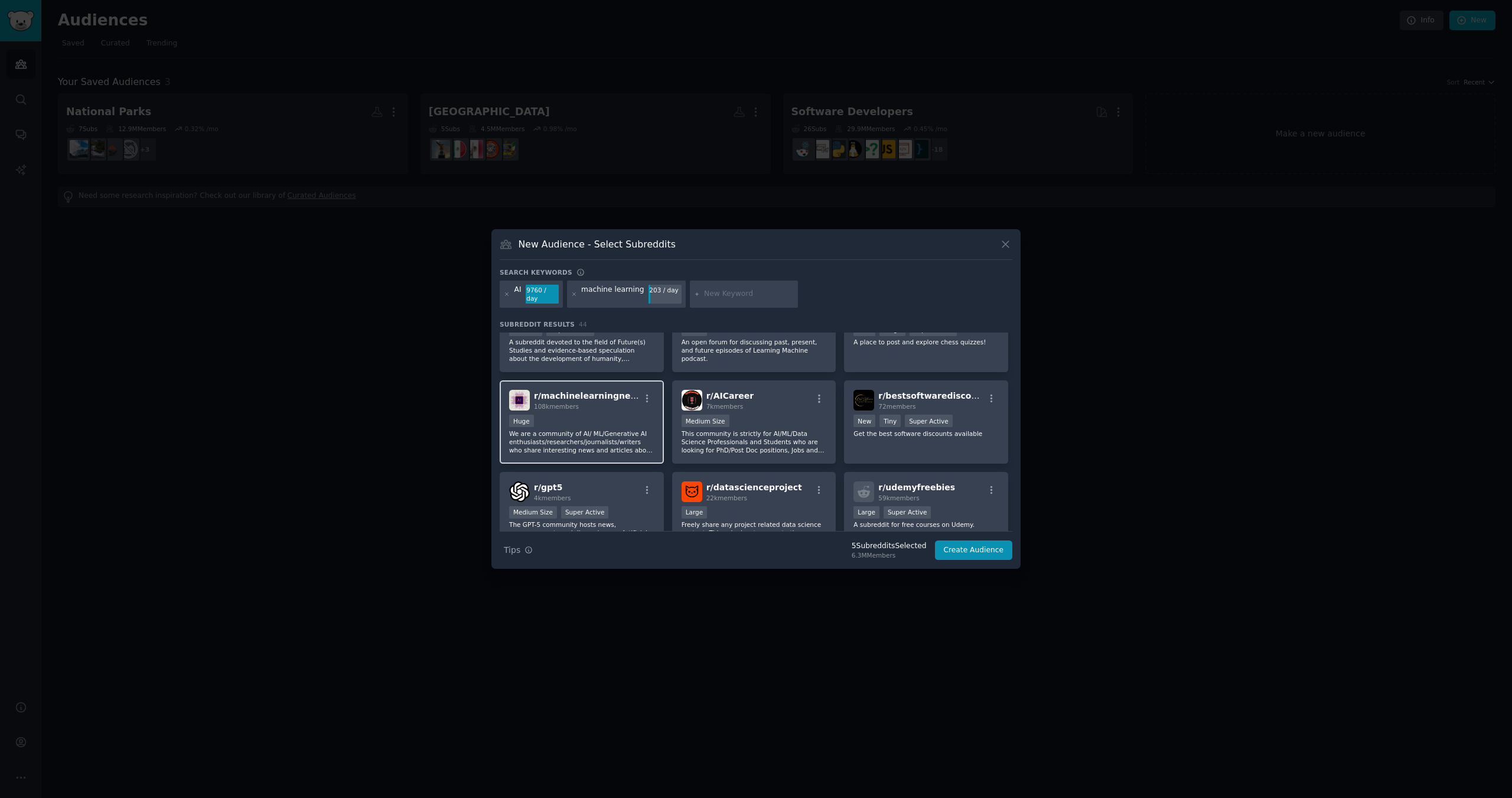
click at [597, 421] on div "Huge" at bounding box center [581, 422] width 145 height 15
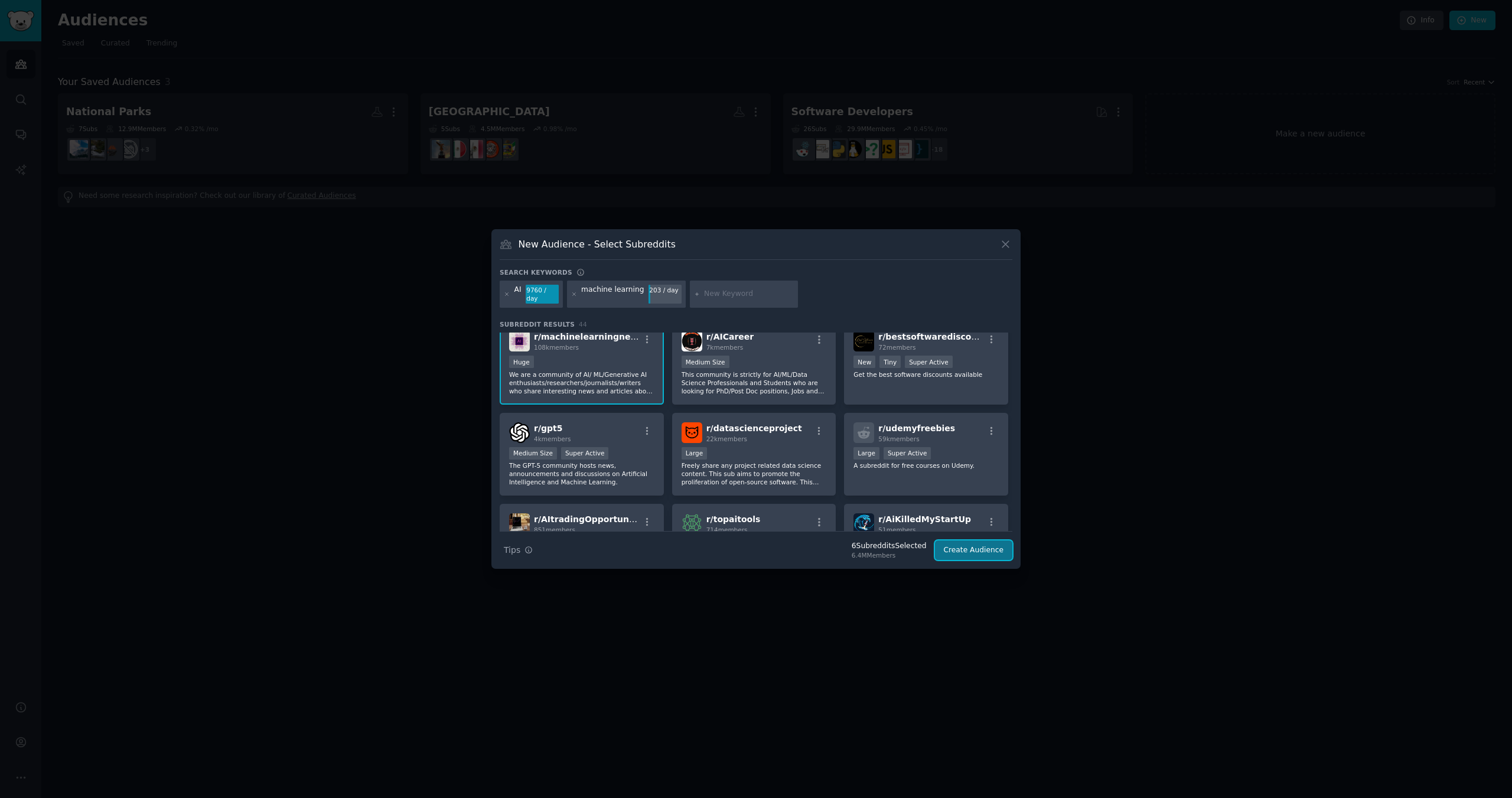
click at [991, 548] on button "Create Audience" at bounding box center [974, 550] width 78 height 20
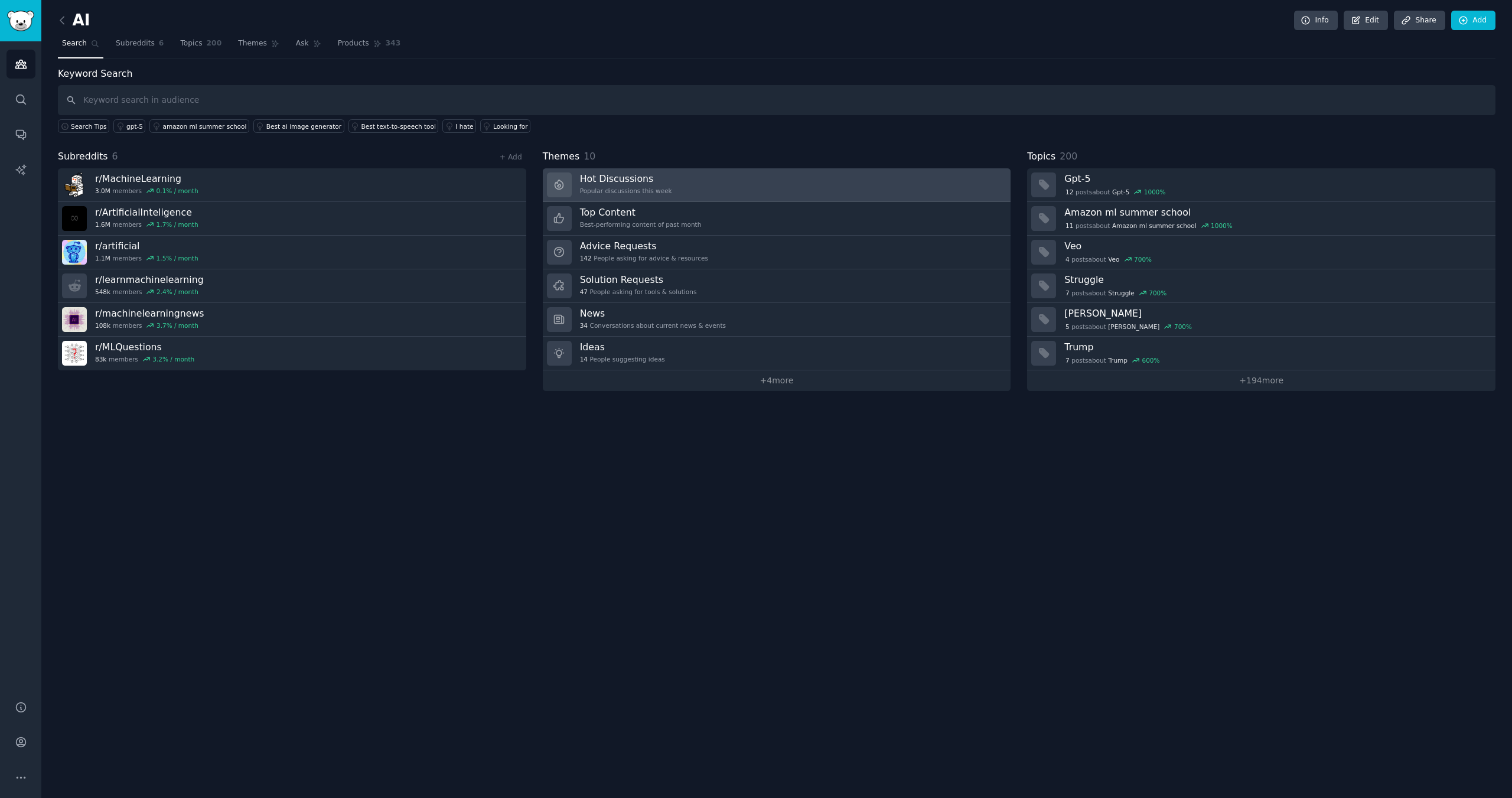
click at [721, 181] on link "Hot Discussions Popular discussions this week" at bounding box center [777, 185] width 468 height 34
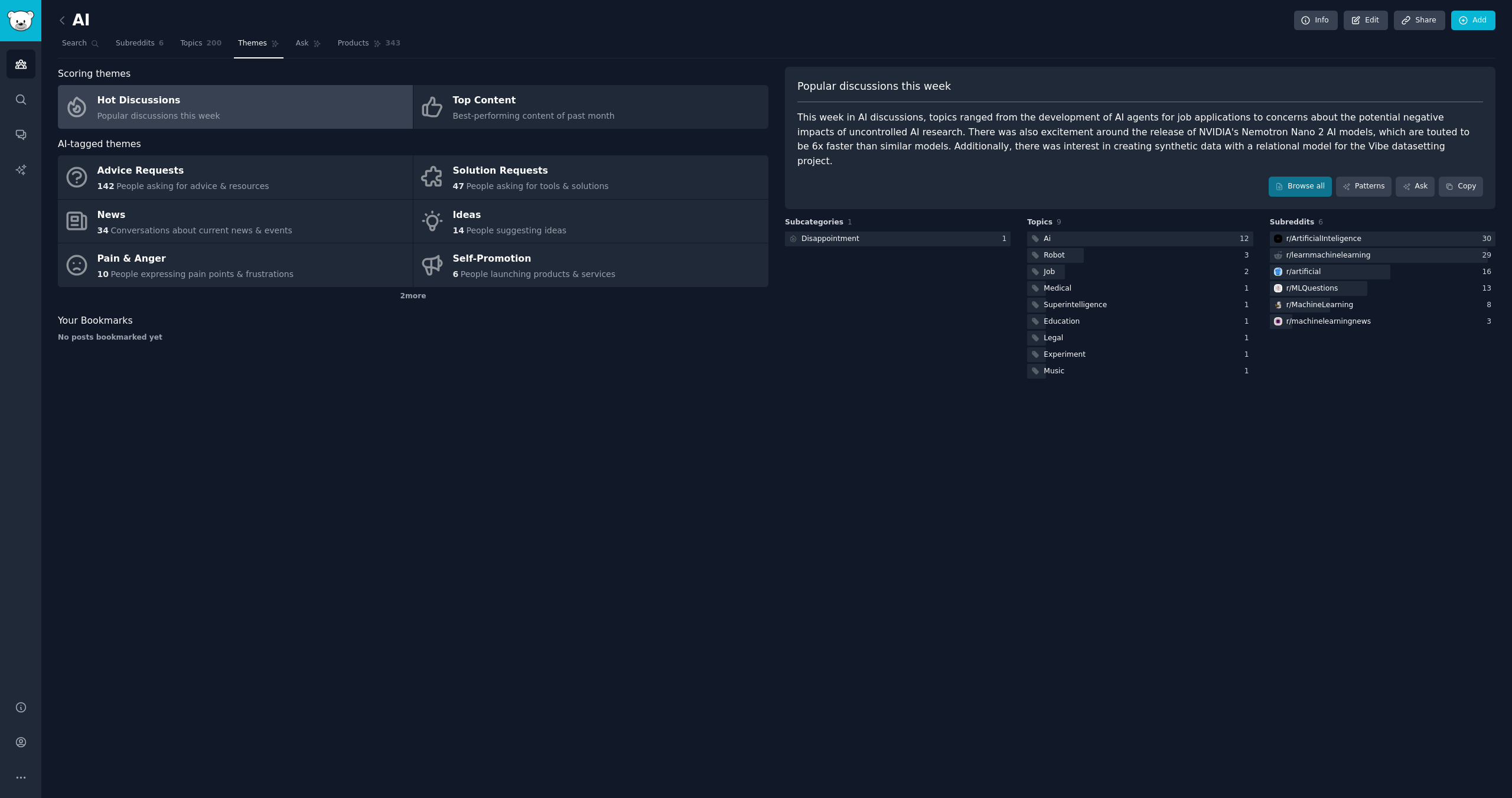
drag, startPoint x: 923, startPoint y: 119, endPoint x: 875, endPoint y: 445, distance: 329.6
click at [875, 445] on div "AI Info Edit Share Add Search Subreddits 6 Topics 200 Themes Ask Products 343 S…" at bounding box center [776, 399] width 1471 height 798
click at [610, 105] on link "Top Content Best-performing content of past month" at bounding box center [590, 107] width 355 height 44
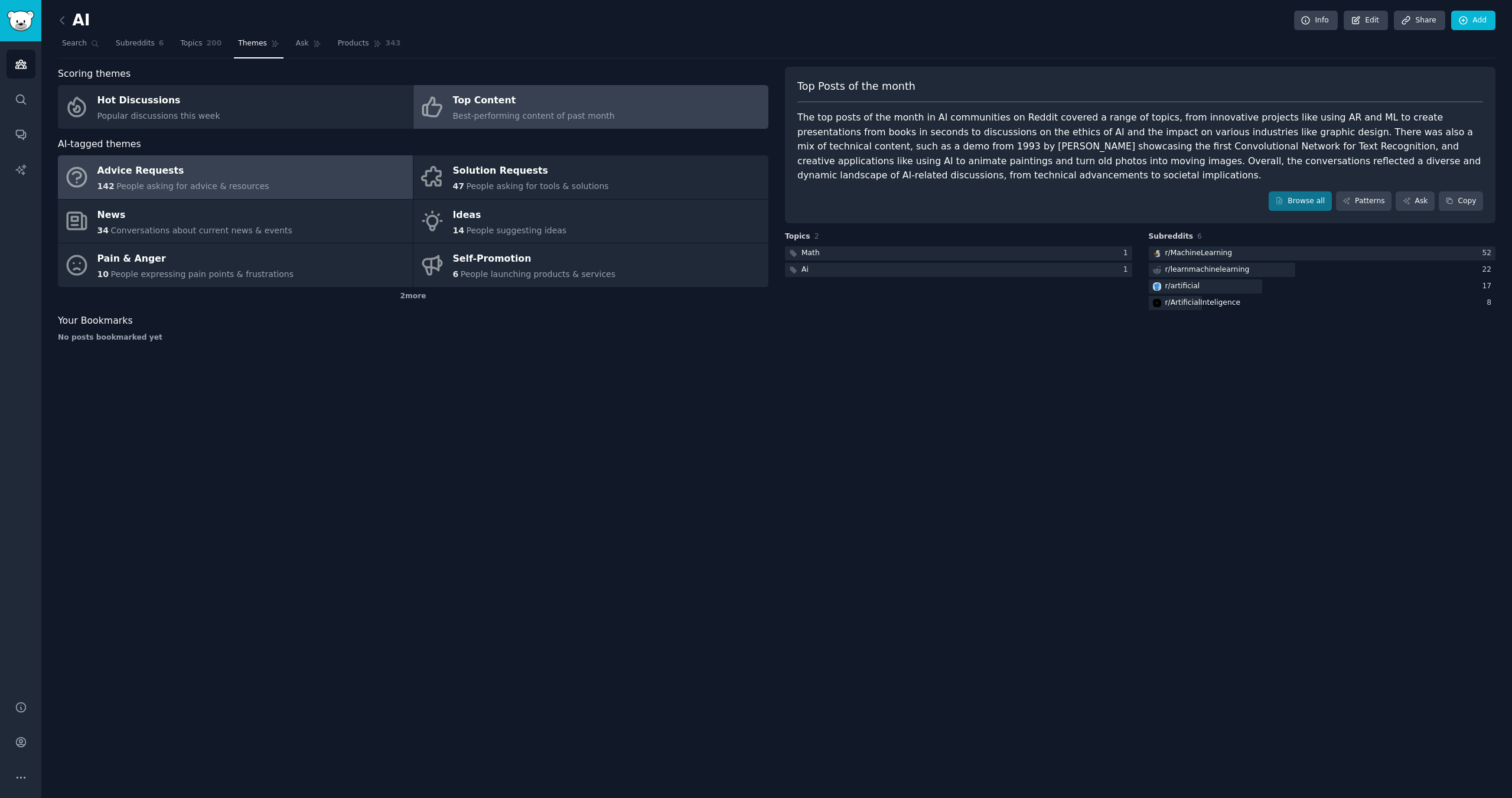
click at [300, 180] on link "Advice Requests 142 People asking for advice & resources" at bounding box center [235, 177] width 355 height 44
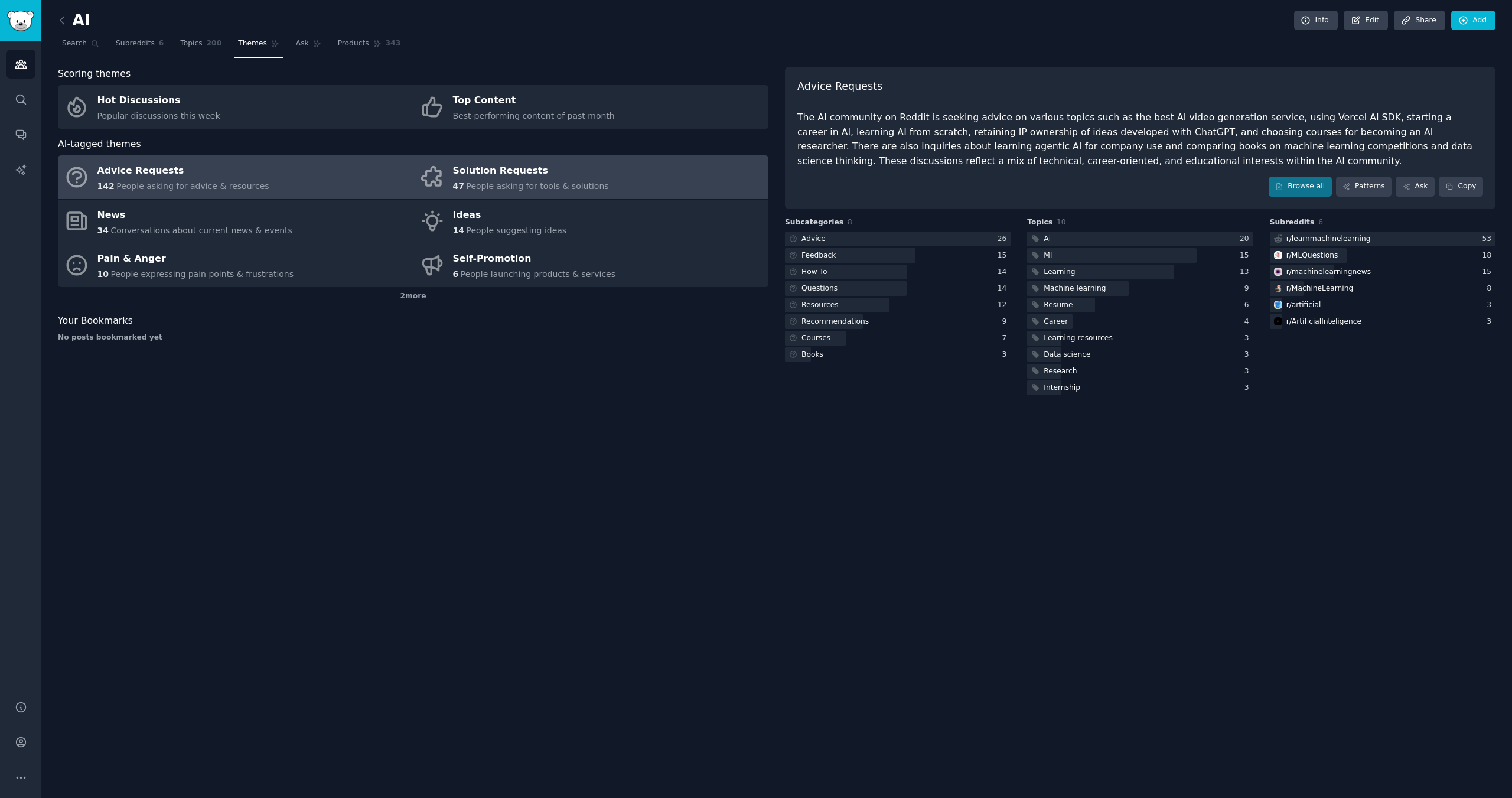
click at [617, 183] on link "Solution Requests 47 People asking for tools & solutions" at bounding box center [590, 177] width 355 height 44
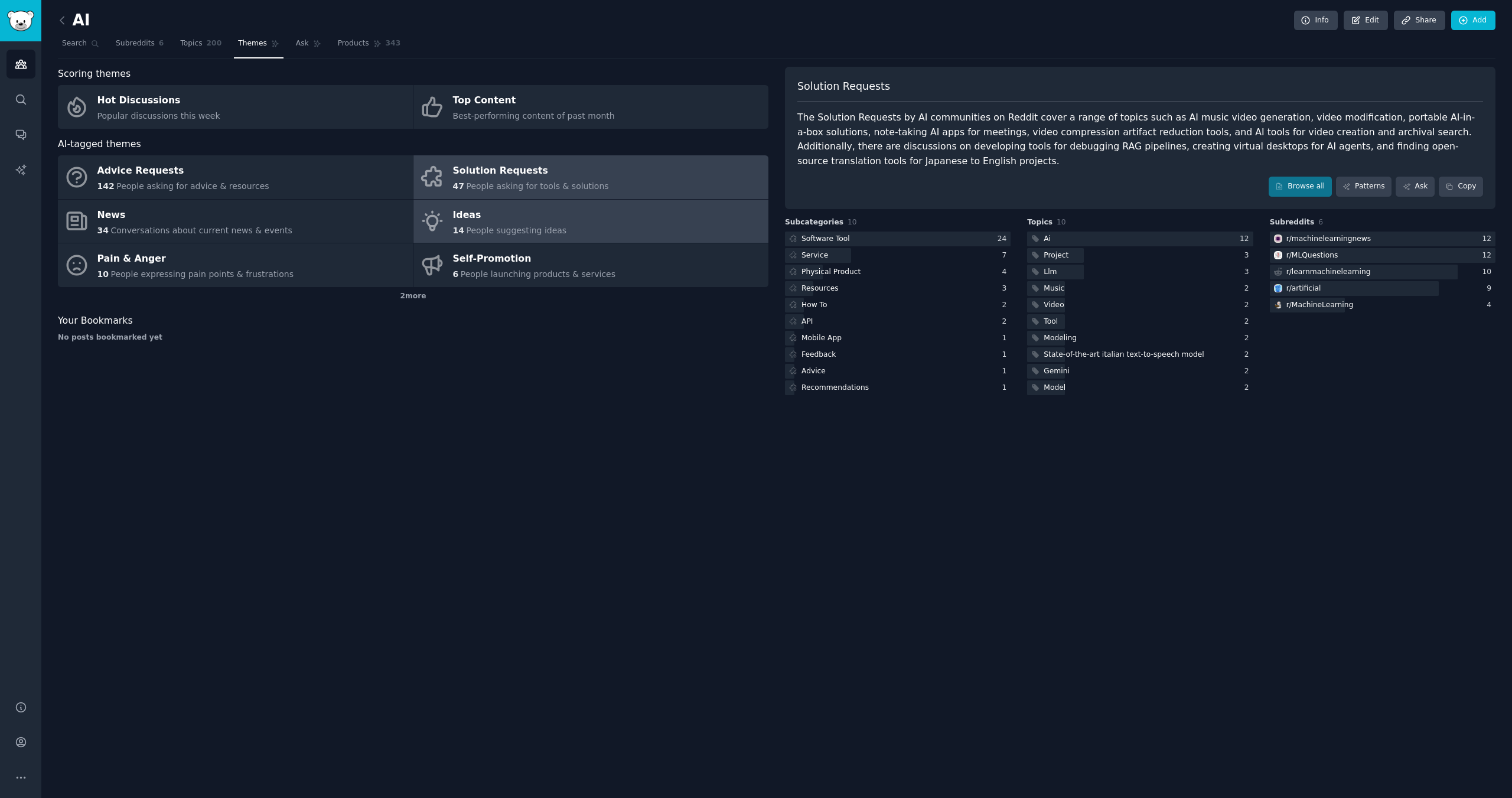
click at [590, 234] on link "Ideas 14 People suggesting ideas" at bounding box center [590, 222] width 355 height 44
